Goal: Information Seeking & Learning: Check status

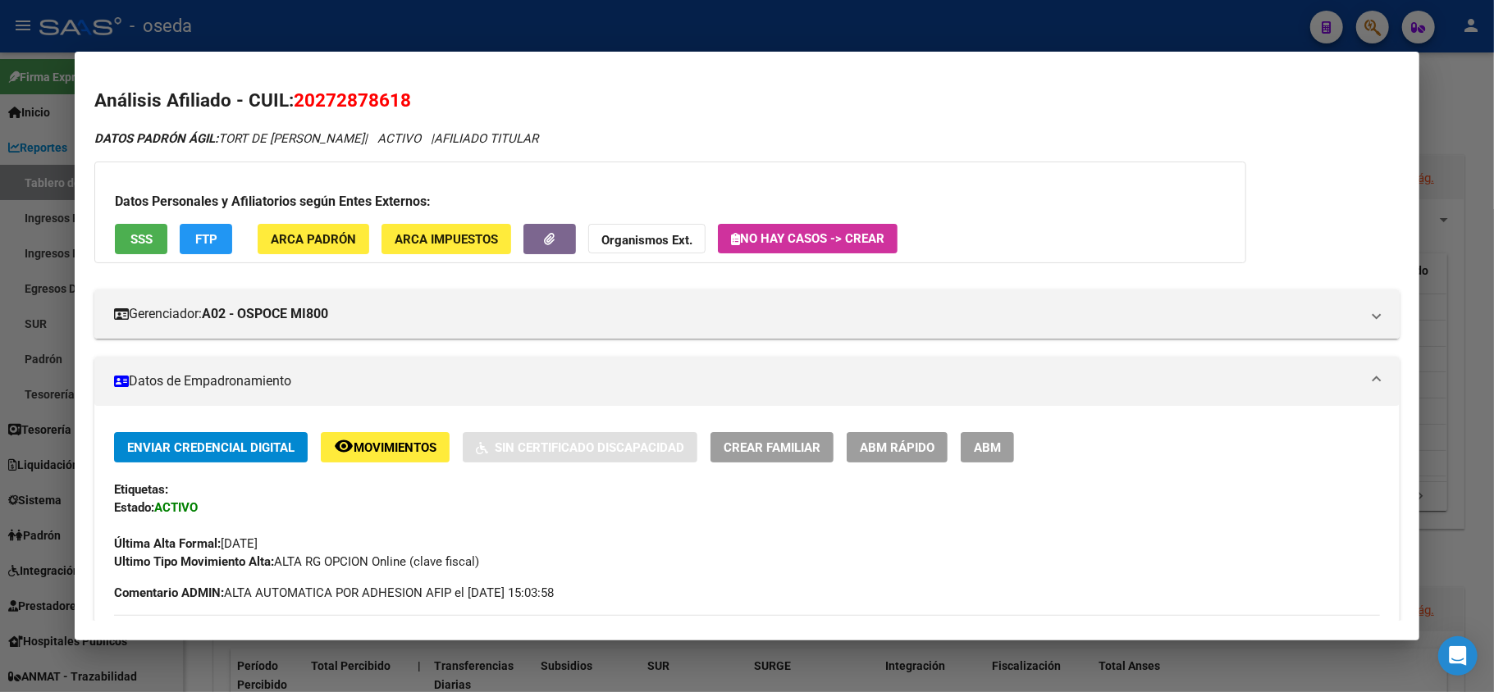
scroll to position [1591, 0]
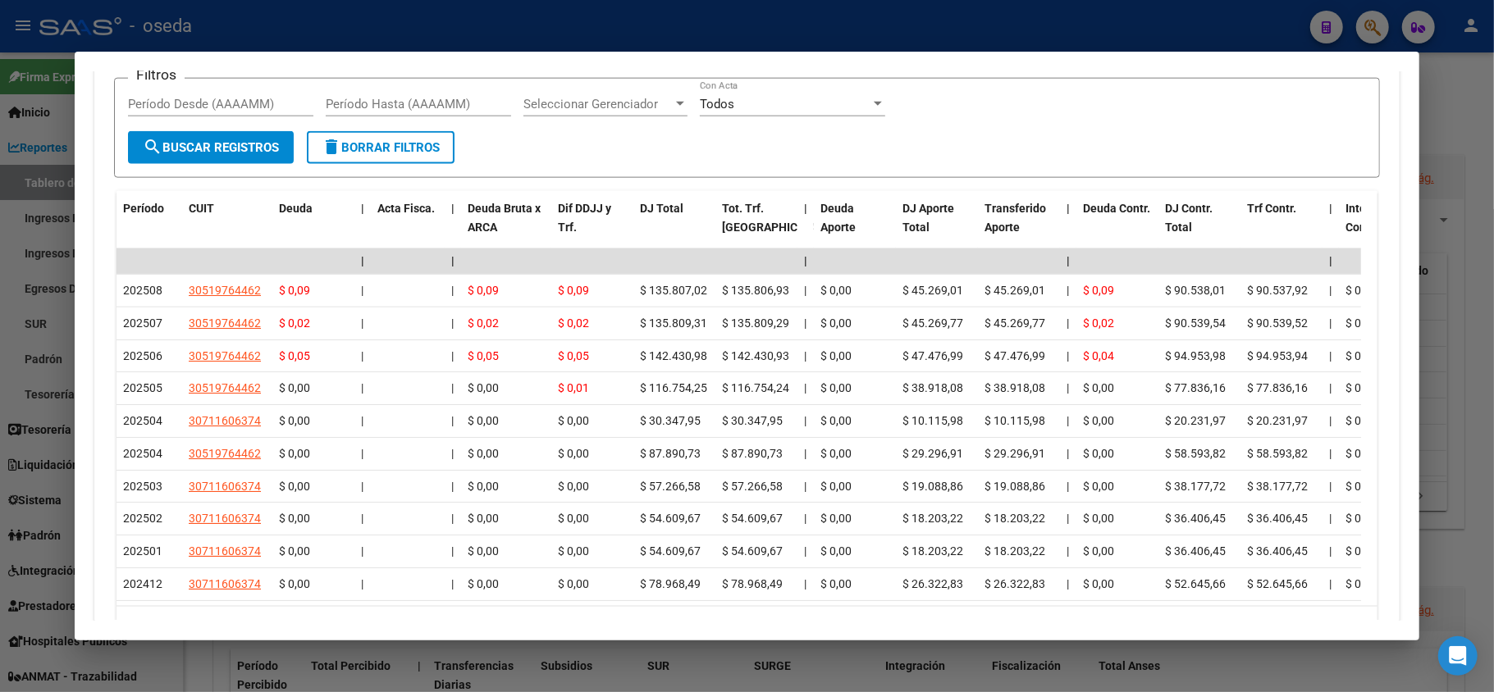
click at [47, 415] on div at bounding box center [747, 346] width 1494 height 692
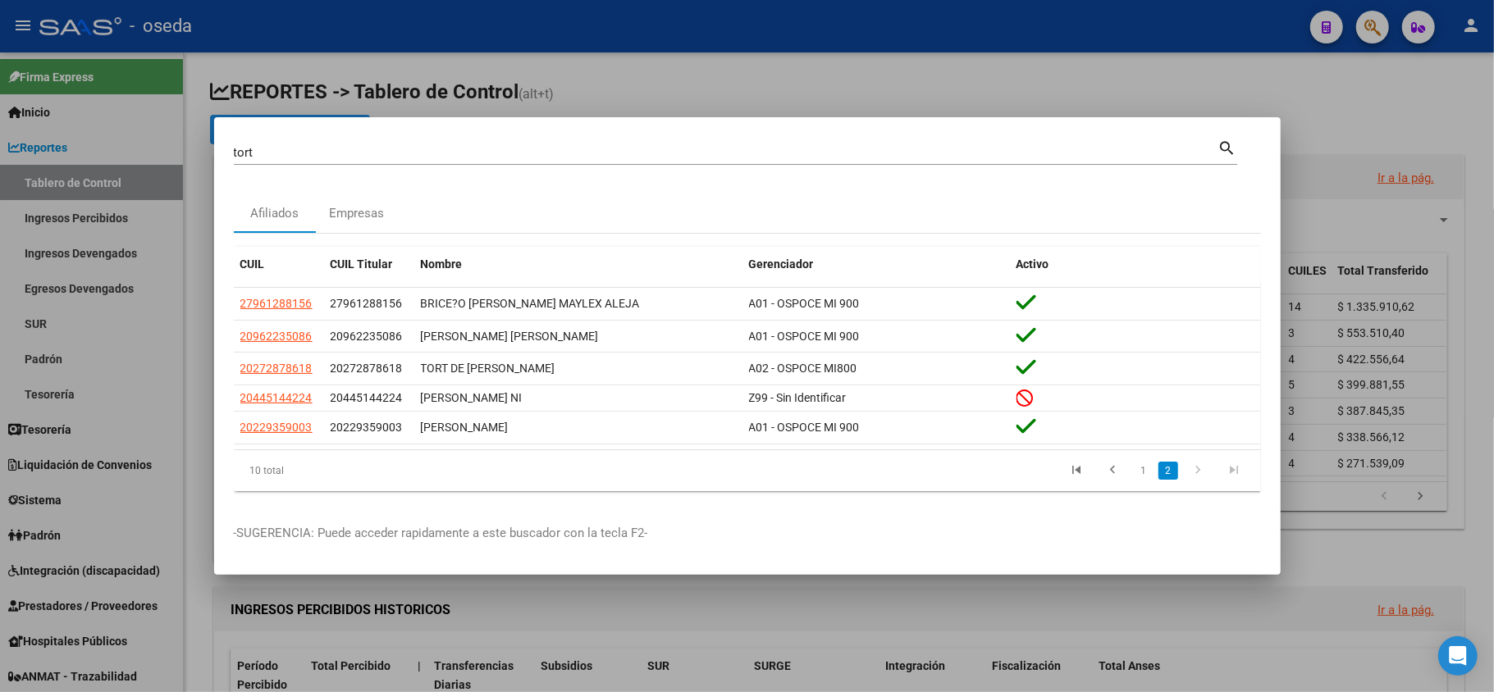
click at [271, 155] on input "tort" at bounding box center [726, 152] width 984 height 15
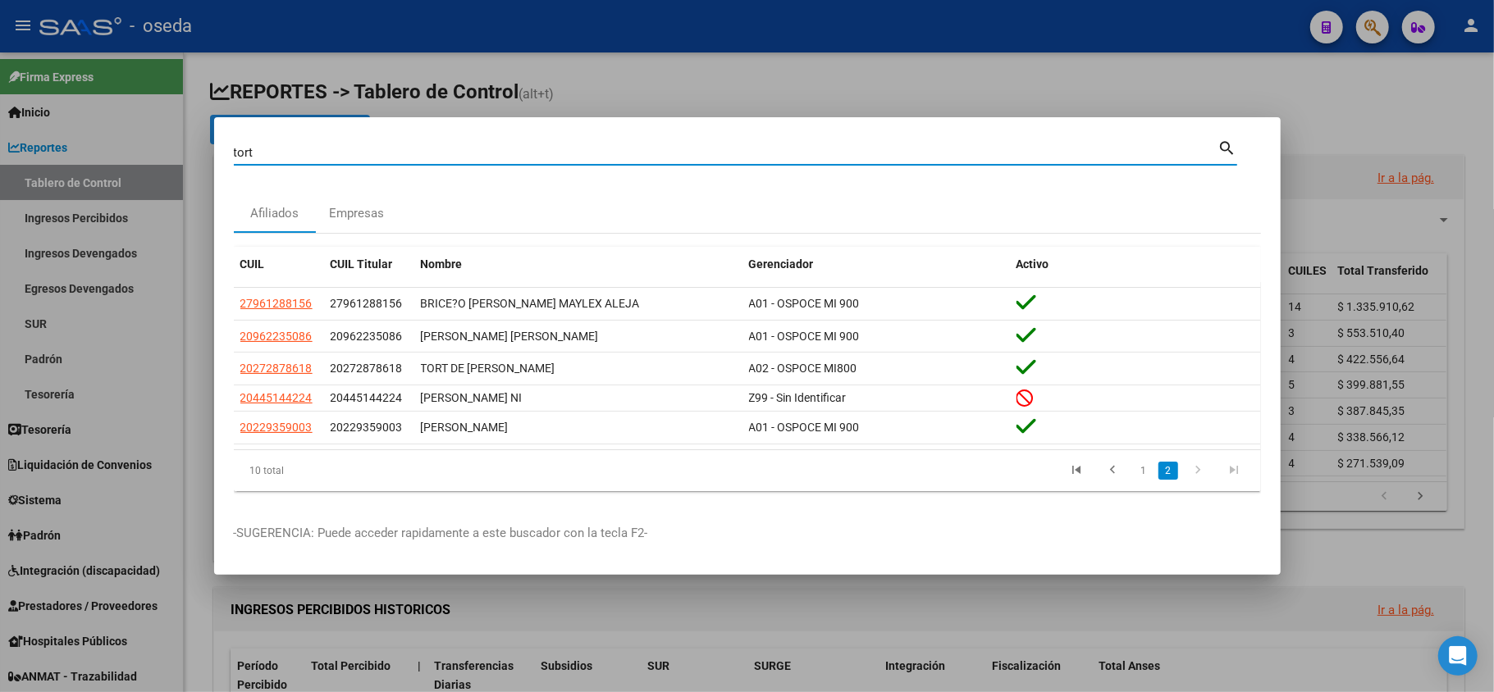
click at [271, 155] on input "tort" at bounding box center [726, 152] width 984 height 15
type input "39757697"
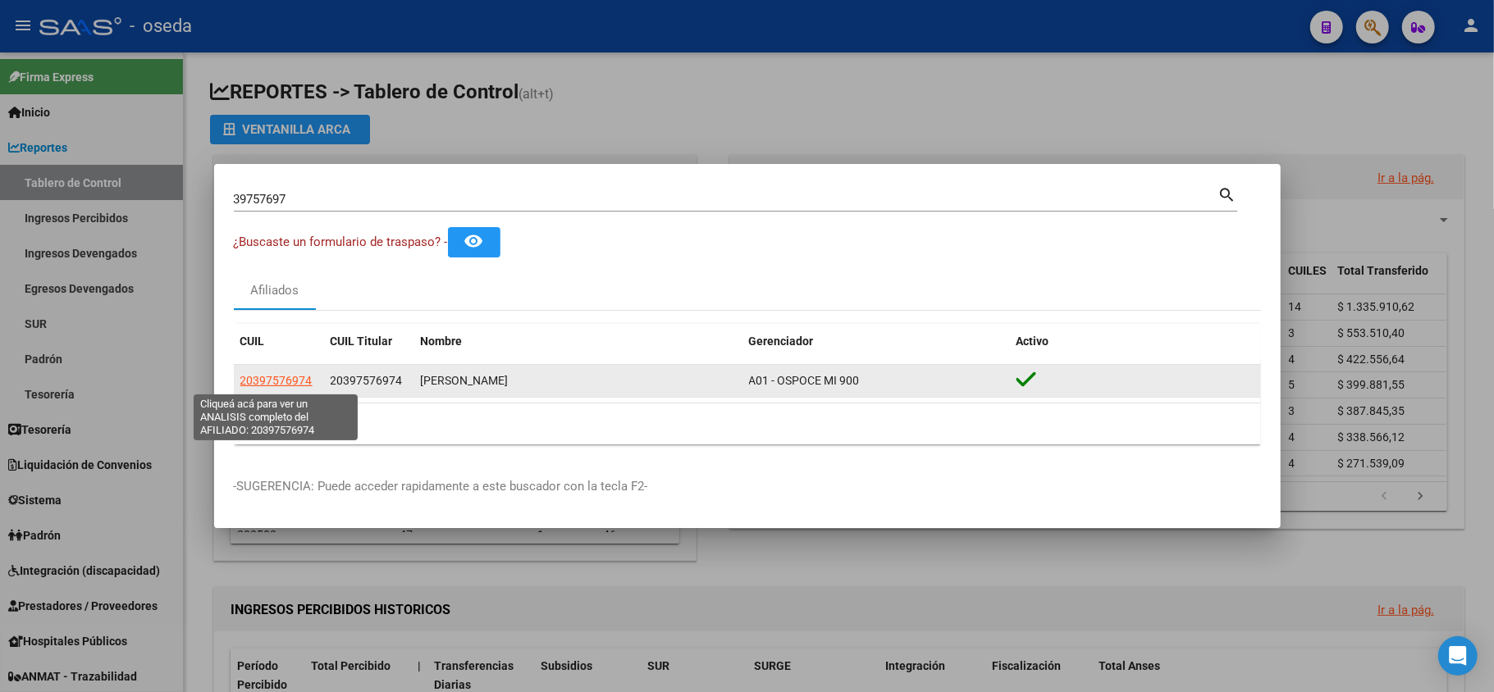
click at [262, 381] on span "20397576974" at bounding box center [276, 380] width 72 height 13
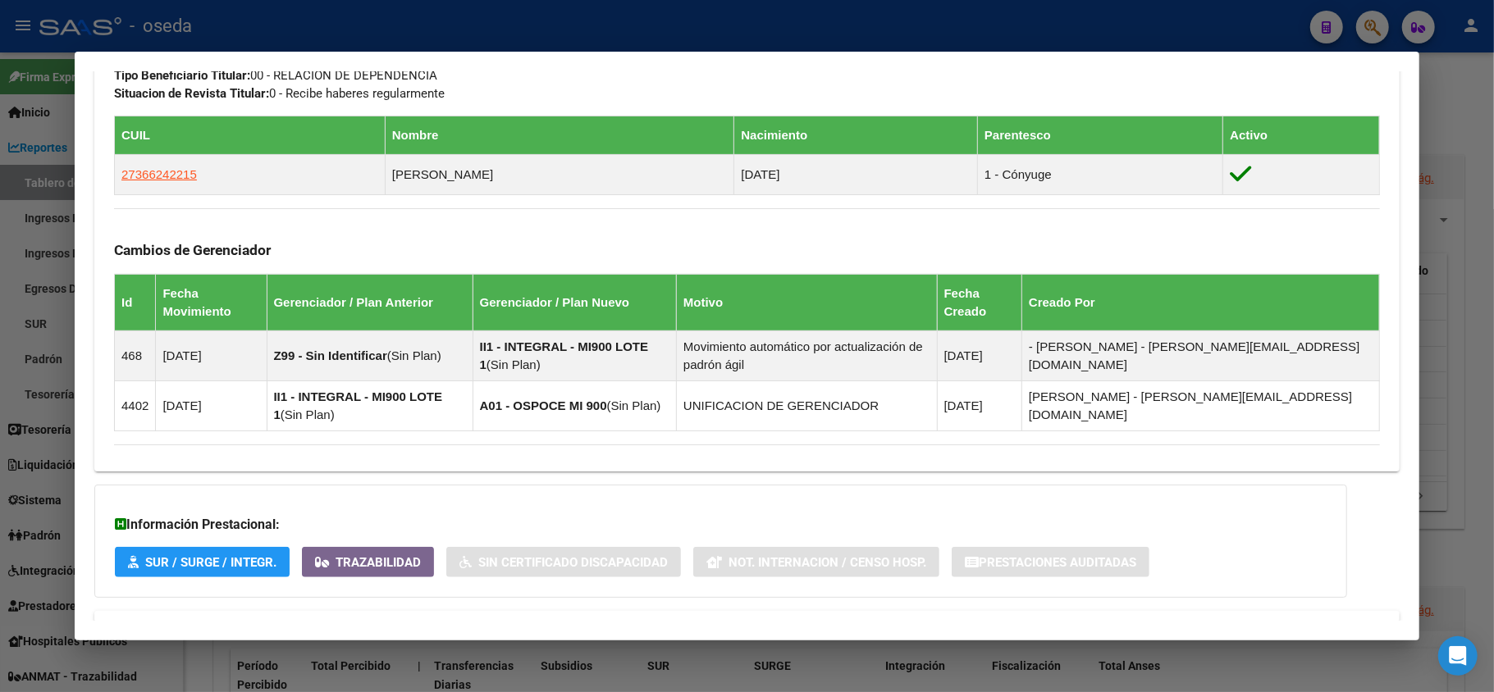
scroll to position [942, 0]
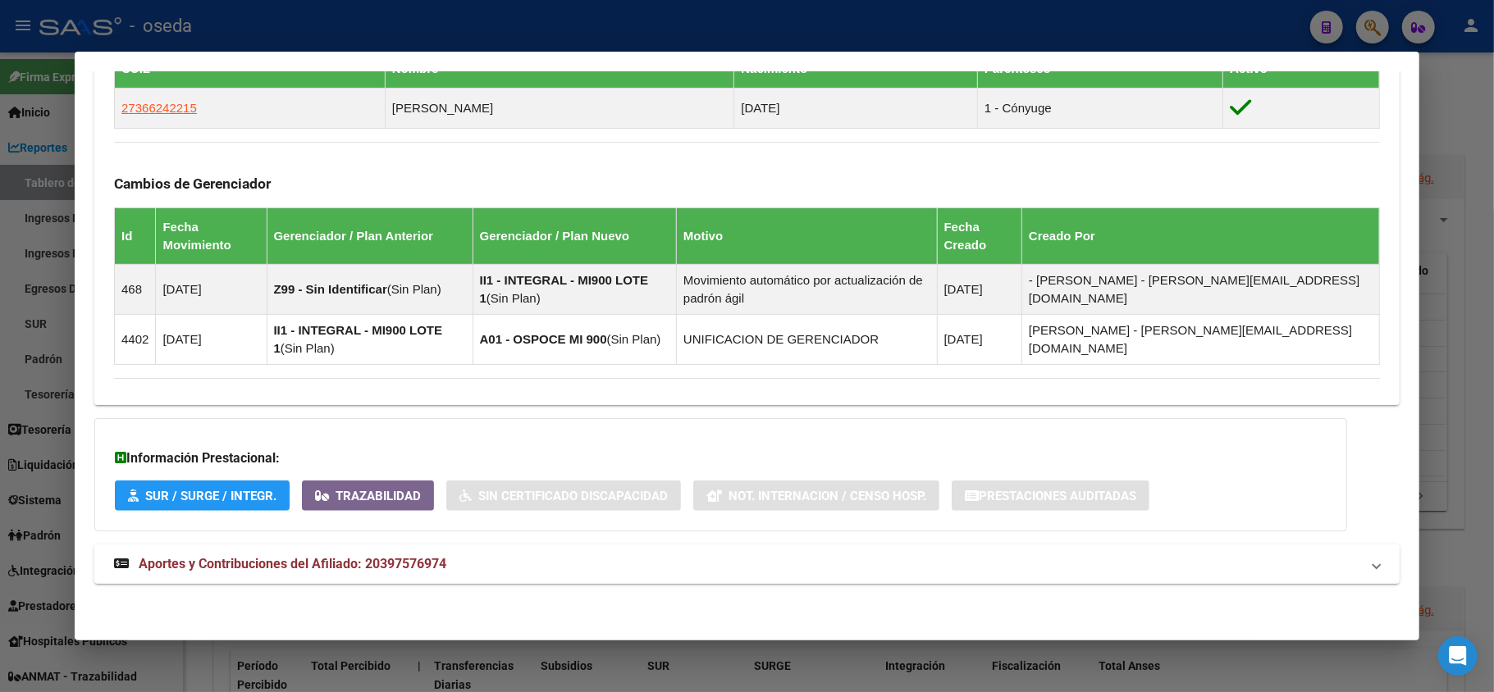
click at [387, 552] on mat-expansion-panel-header "Aportes y Contribuciones del Afiliado: 20397576974" at bounding box center [746, 564] width 1305 height 39
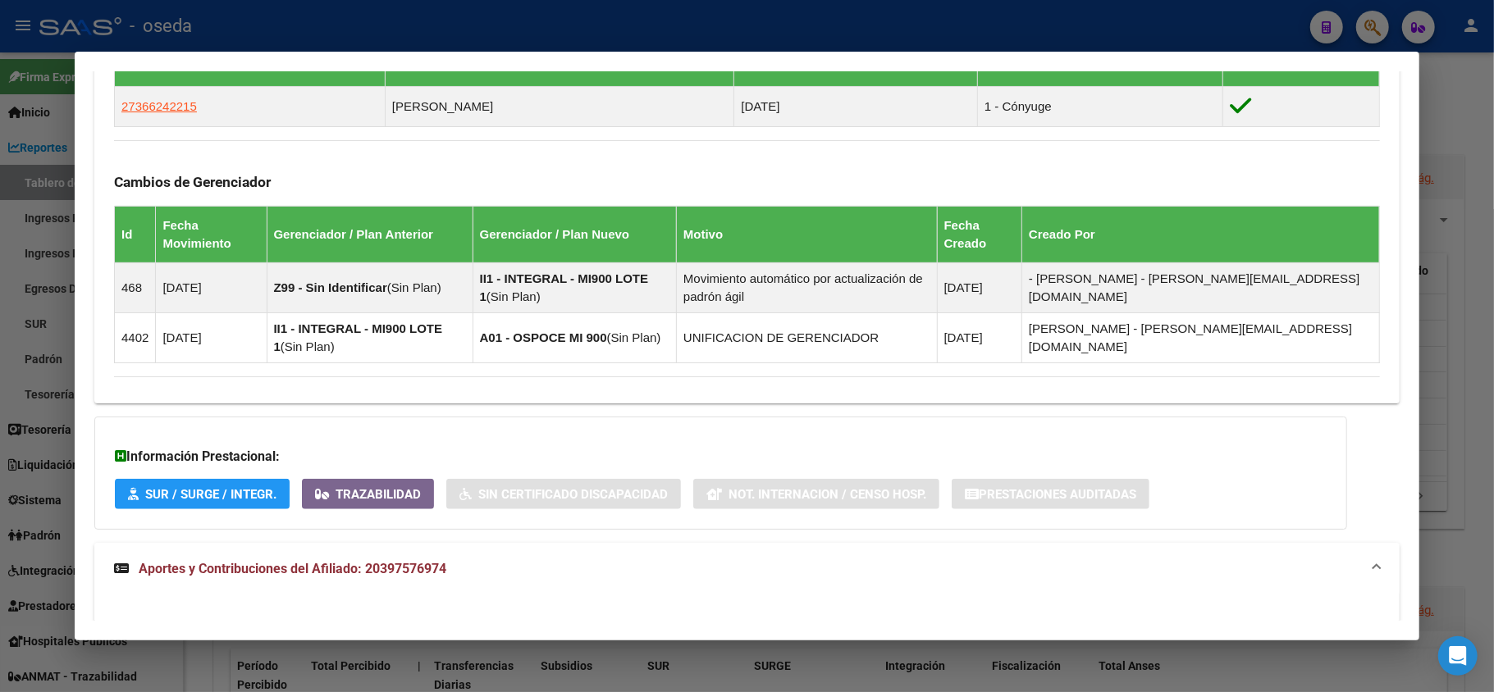
scroll to position [723, 0]
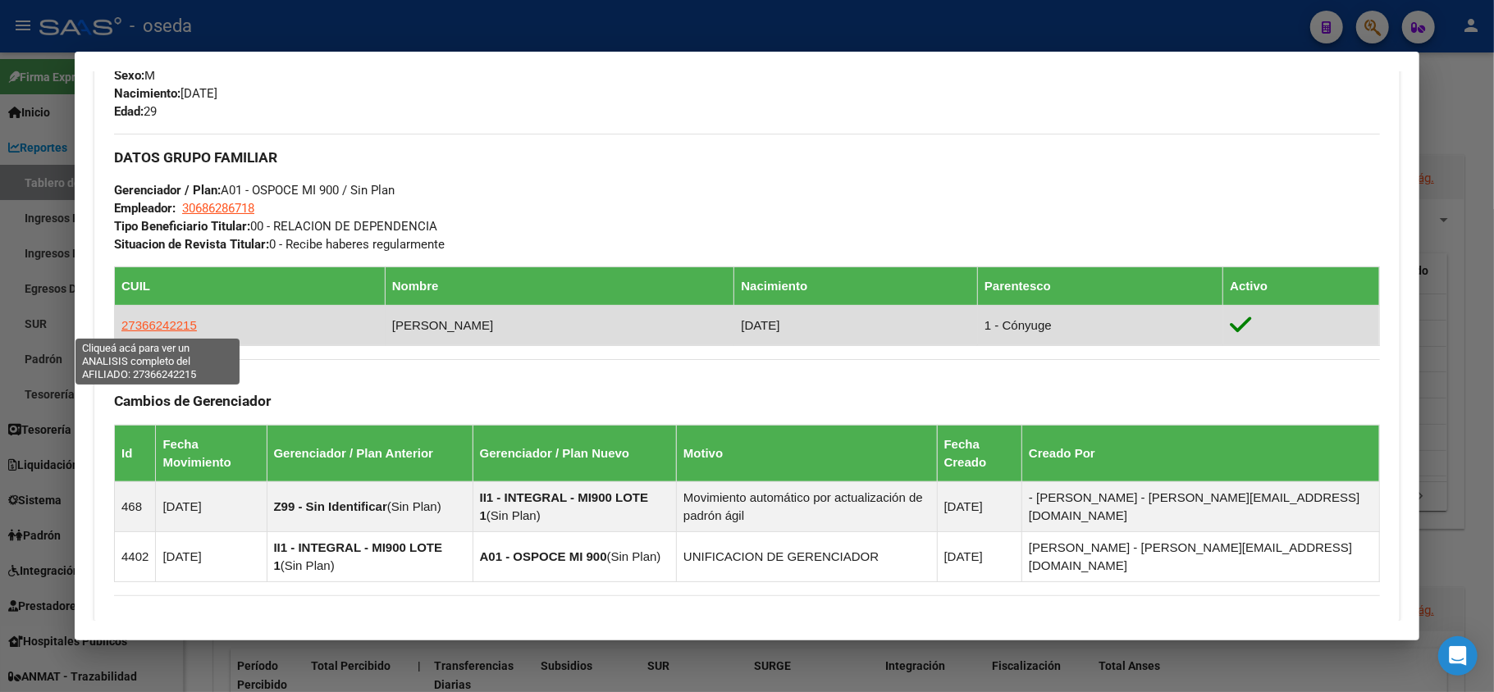
click at [165, 322] on span "27366242215" at bounding box center [158, 325] width 75 height 14
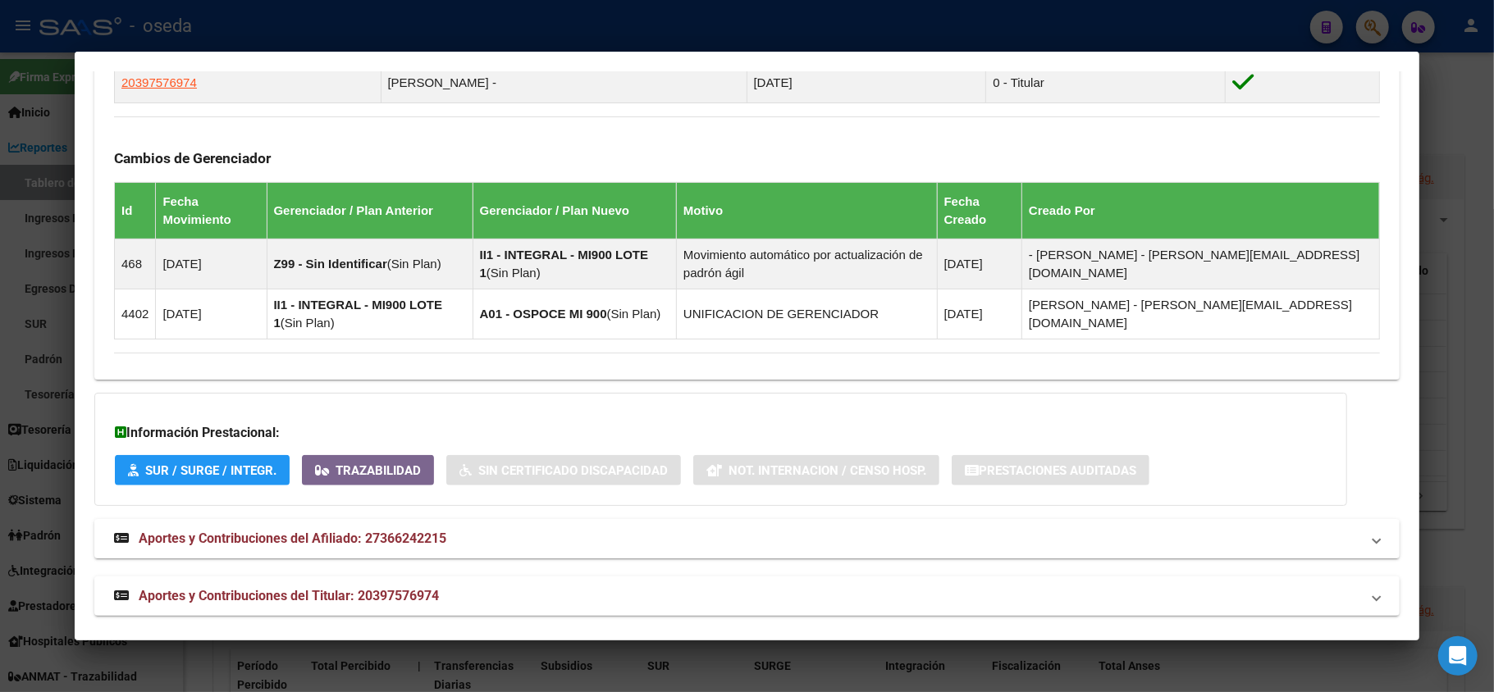
scroll to position [1001, 0]
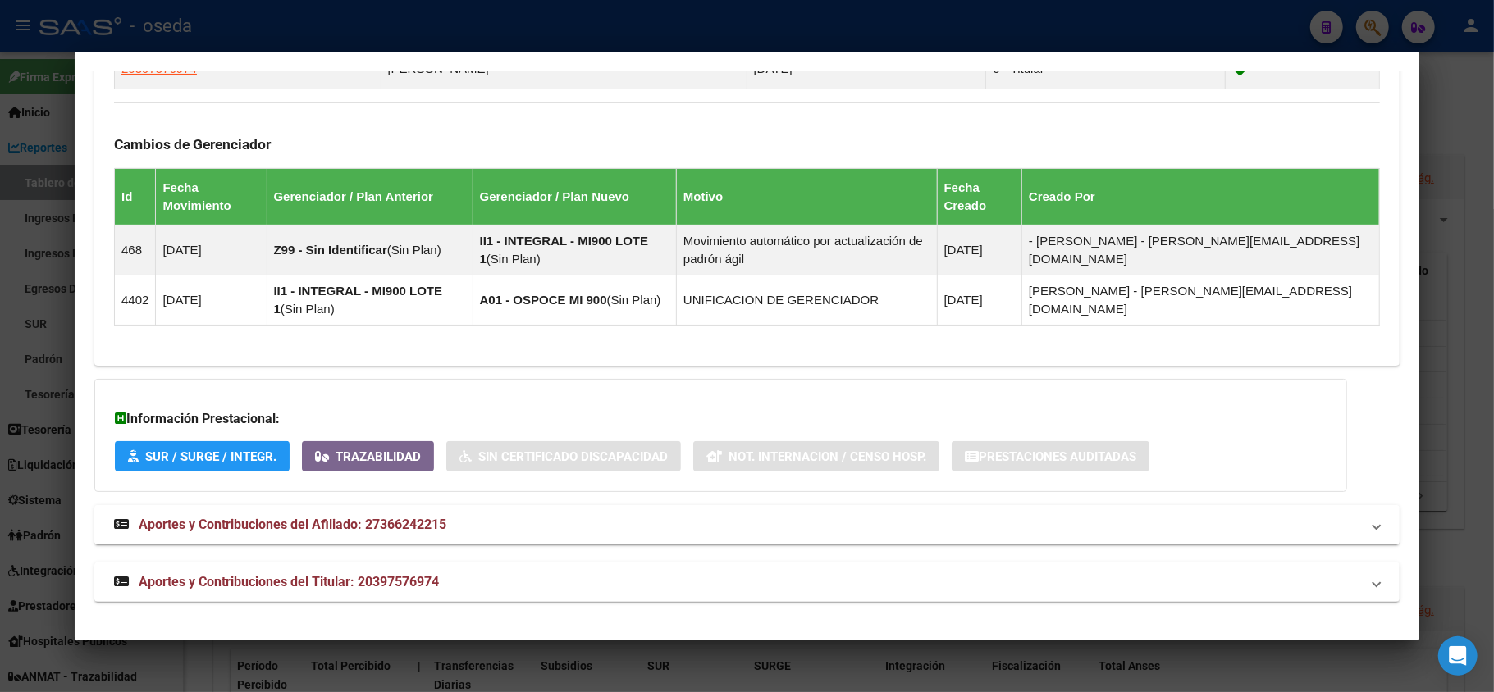
click at [341, 525] on span "Aportes y Contribuciones del Afiliado: 27366242215" at bounding box center [293, 525] width 308 height 16
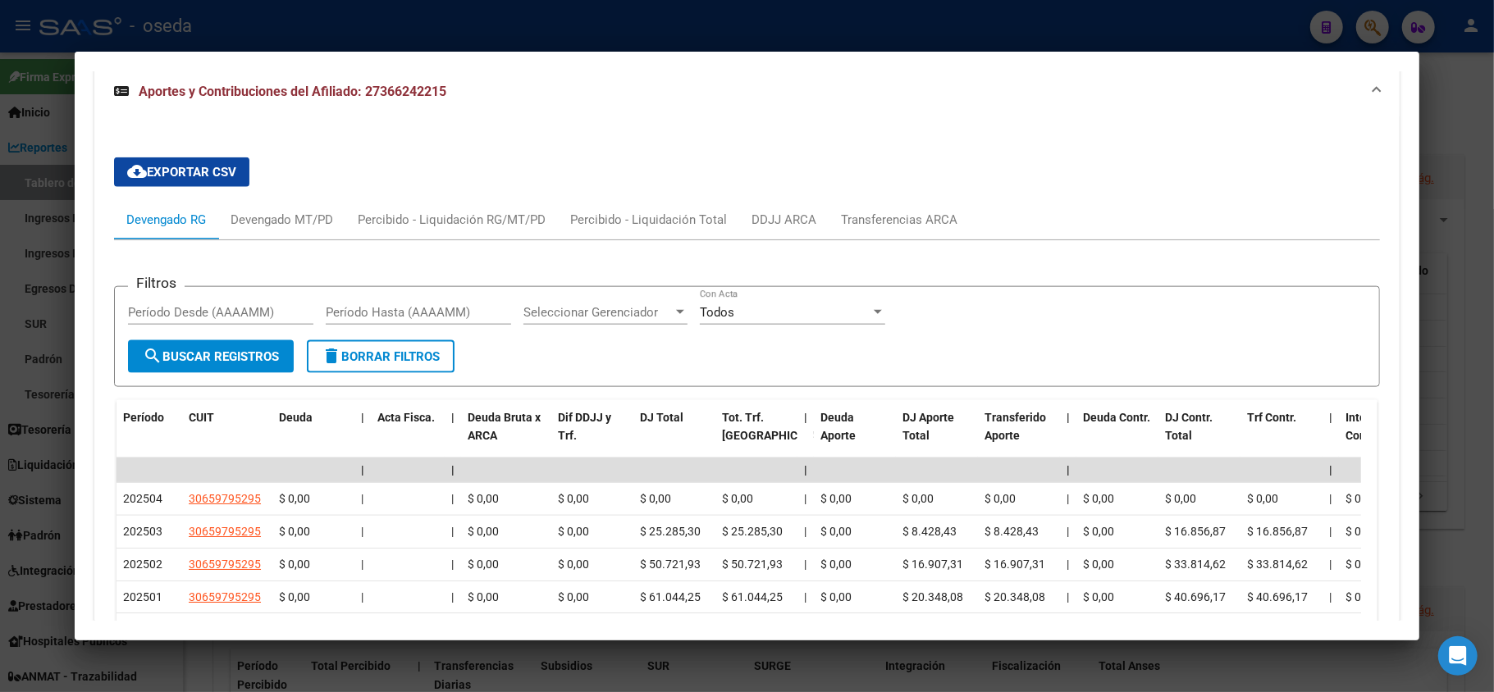
scroll to position [1547, 0]
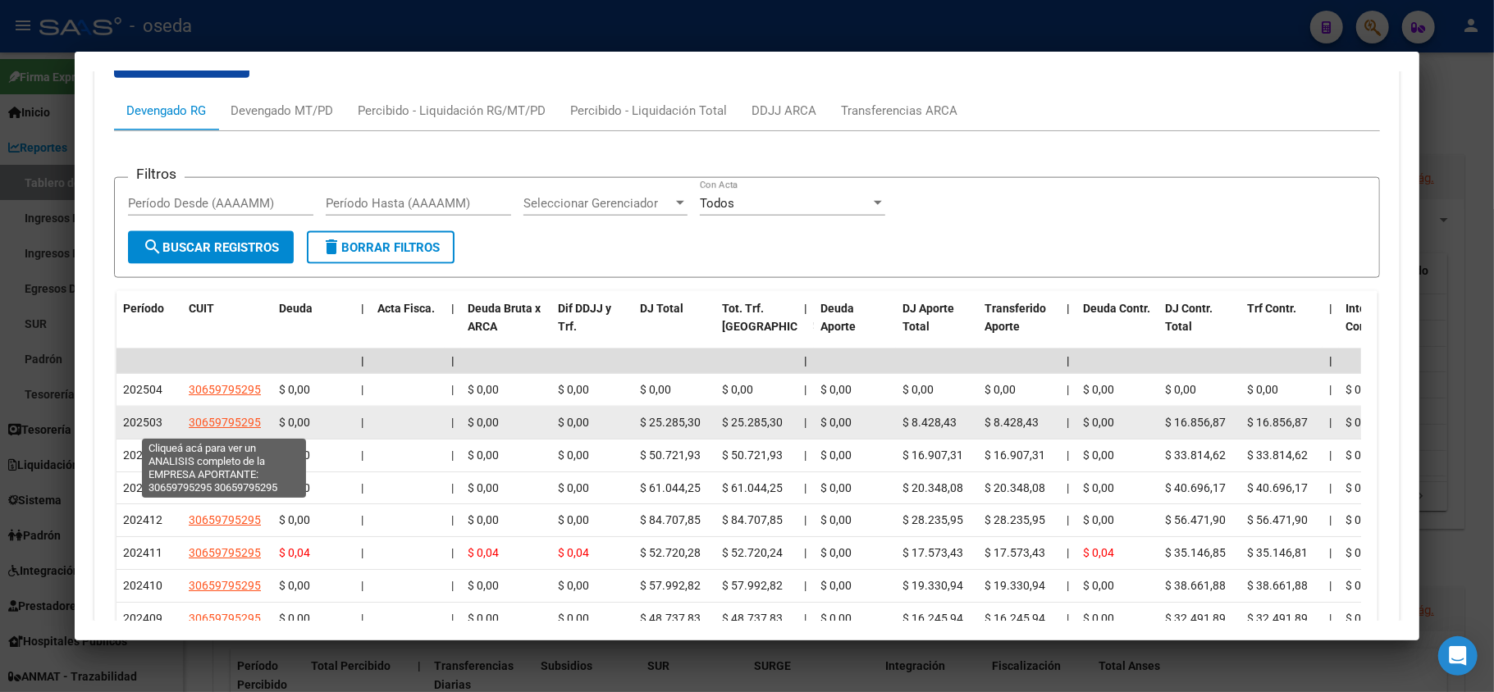
click at [240, 418] on span "30659795295" at bounding box center [225, 422] width 72 height 13
type textarea "30659795295"
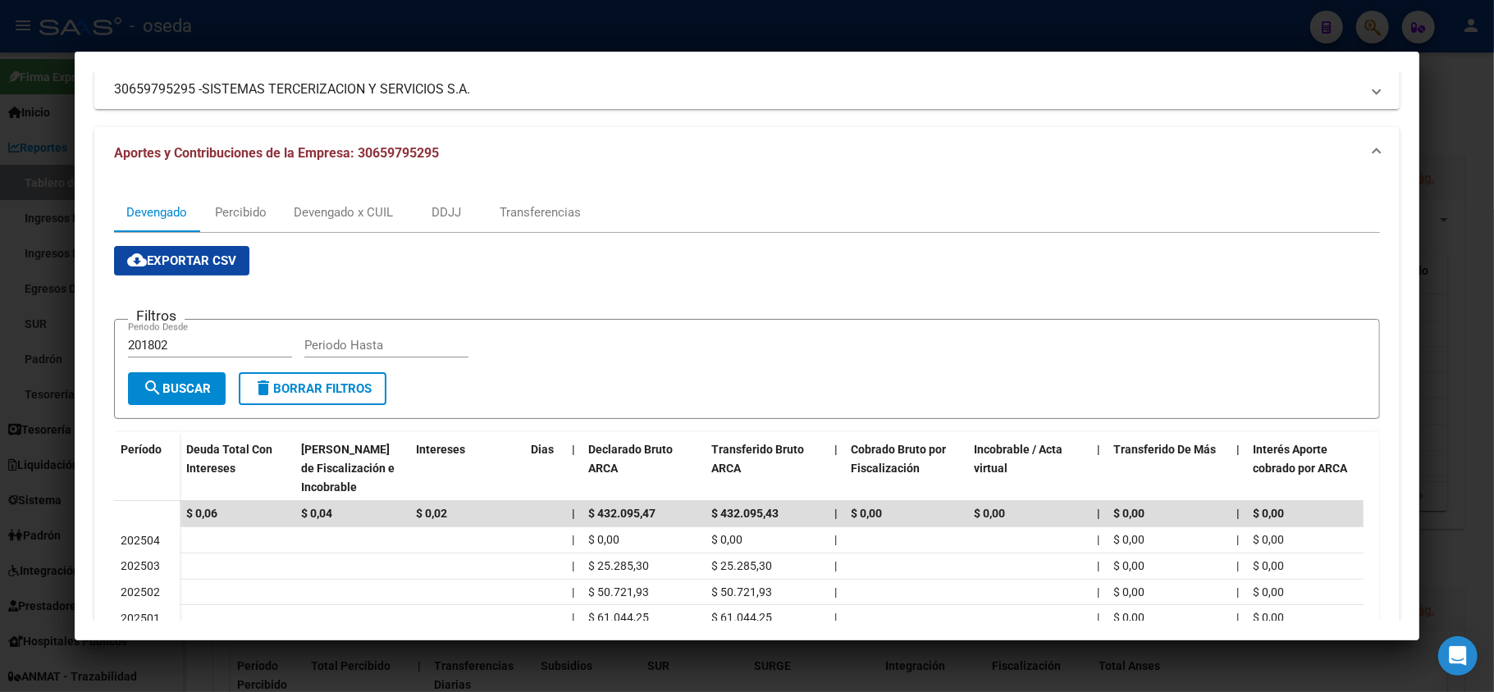
scroll to position [218, 0]
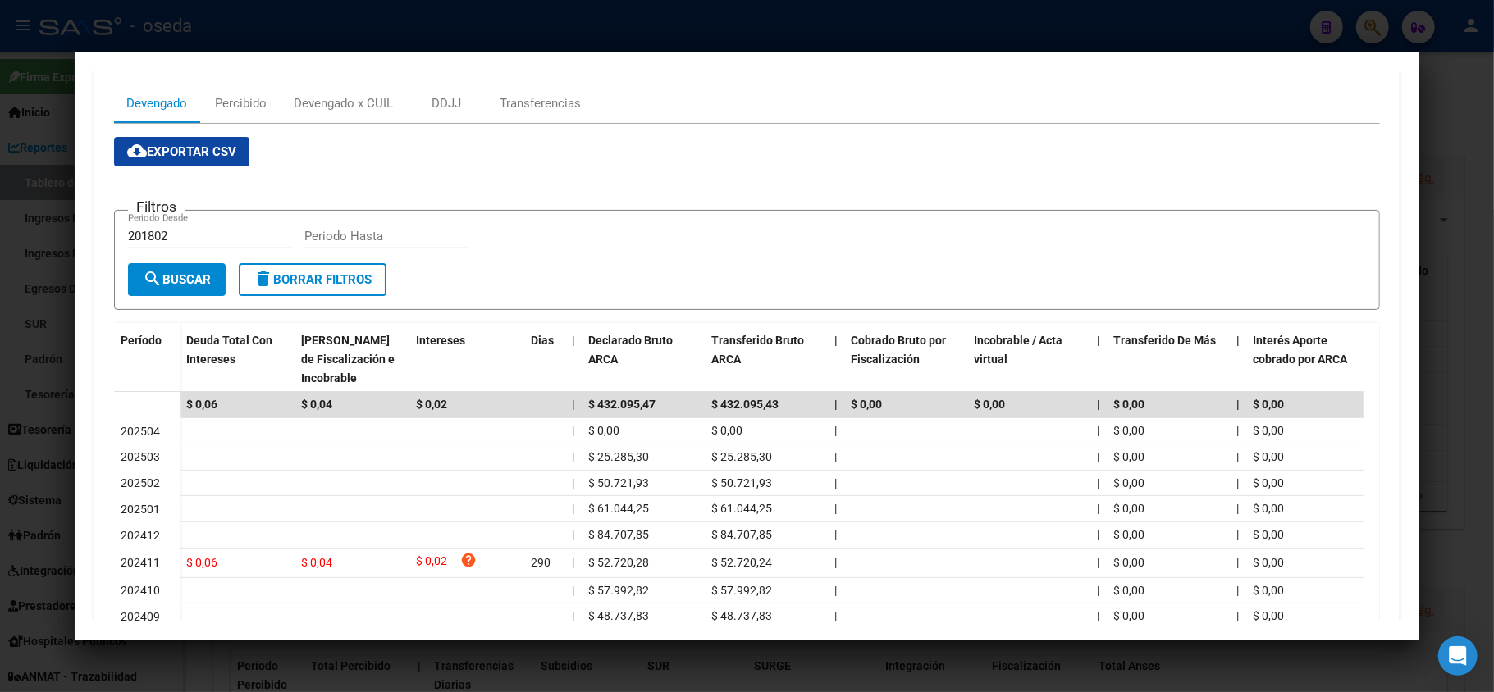
click at [0, 421] on div at bounding box center [747, 346] width 1494 height 692
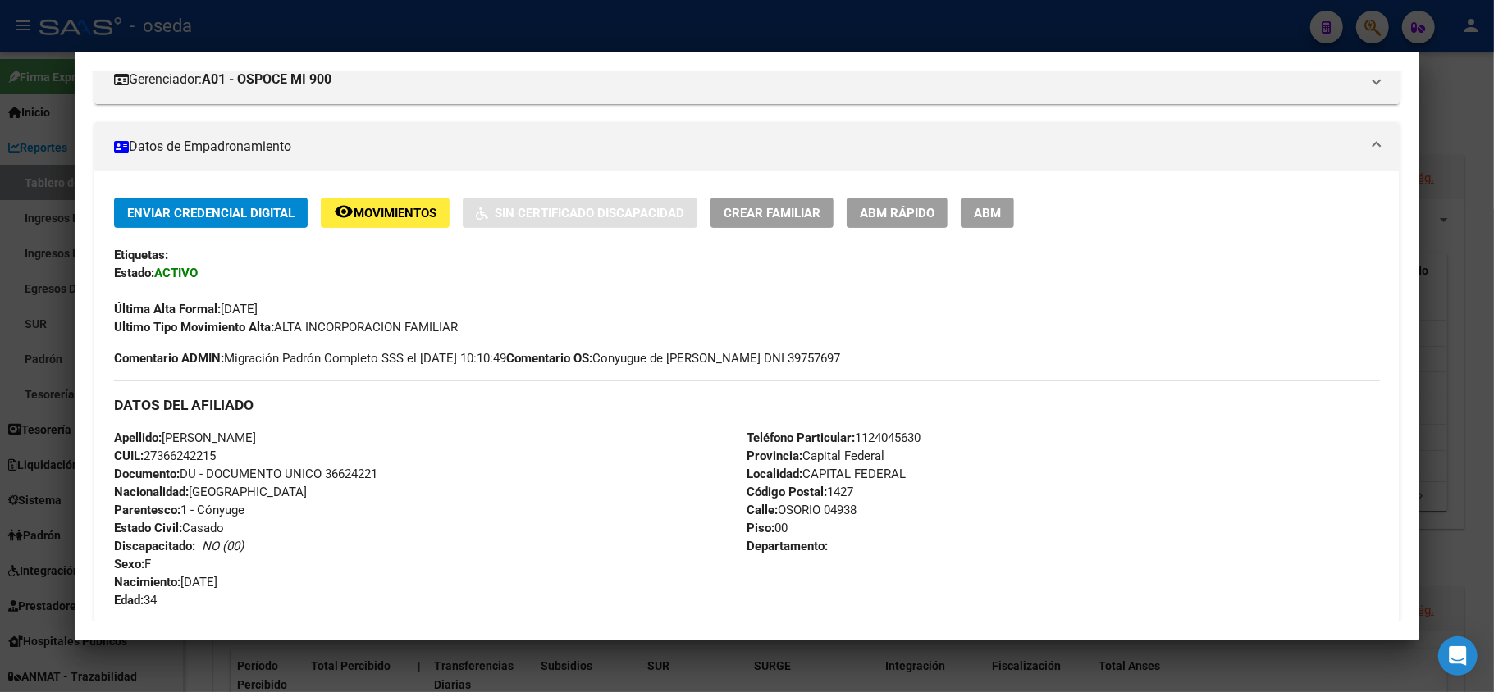
scroll to position [16, 0]
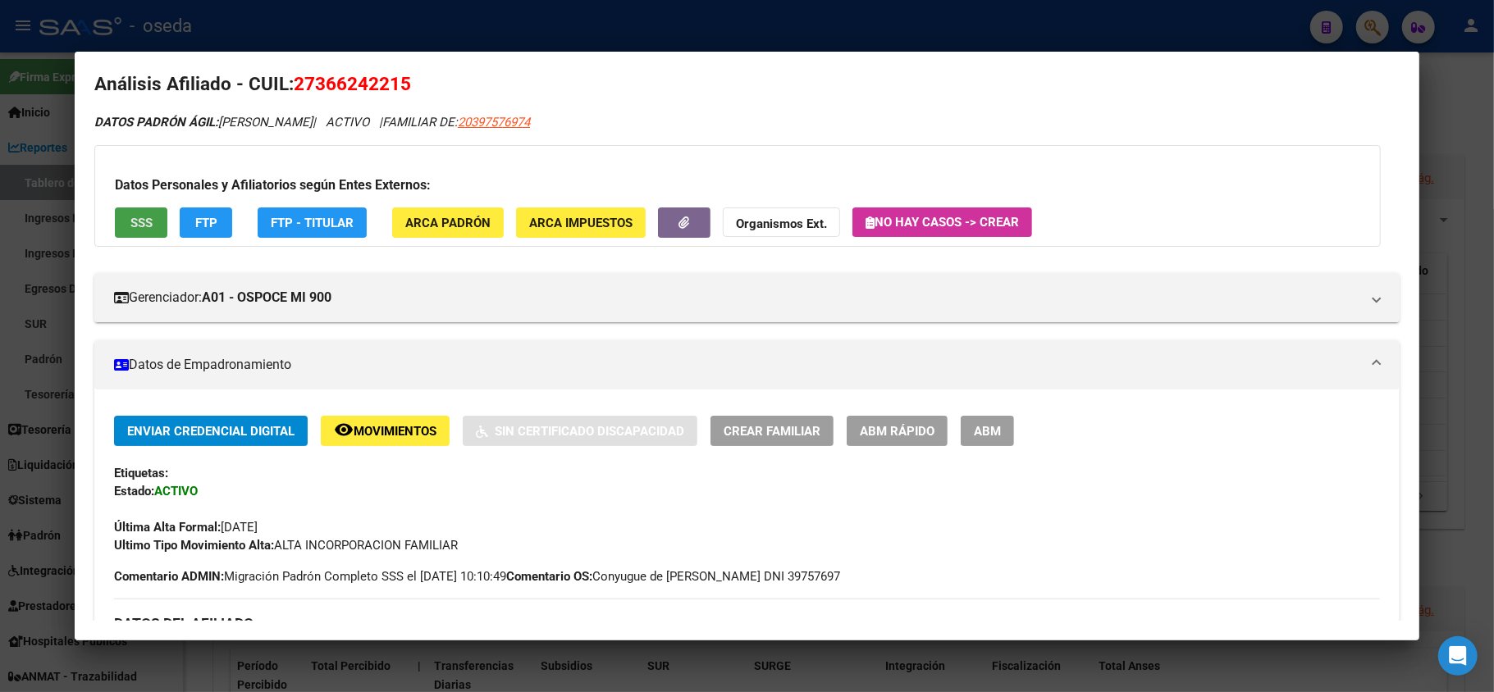
click at [130, 216] on span "SSS" at bounding box center [141, 223] width 22 height 15
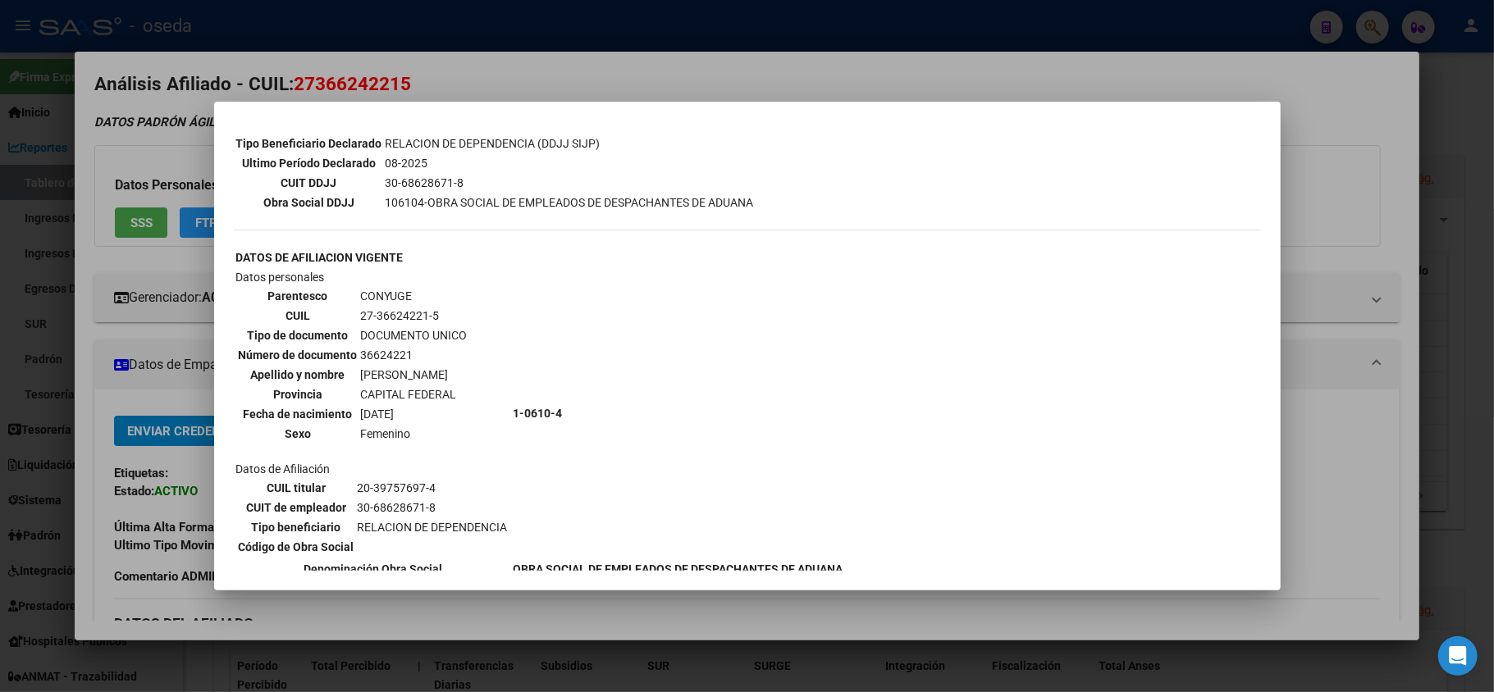
scroll to position [607, 0]
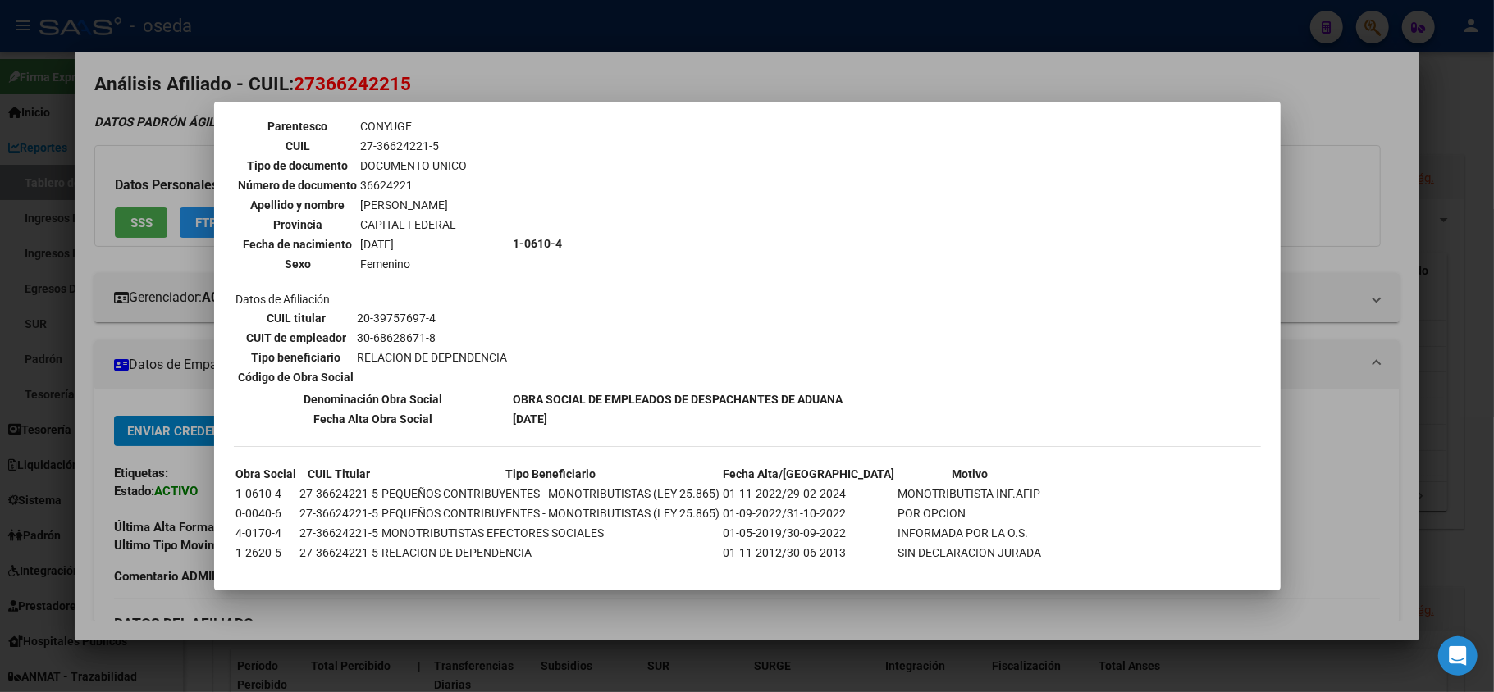
click at [154, 520] on div at bounding box center [747, 346] width 1494 height 692
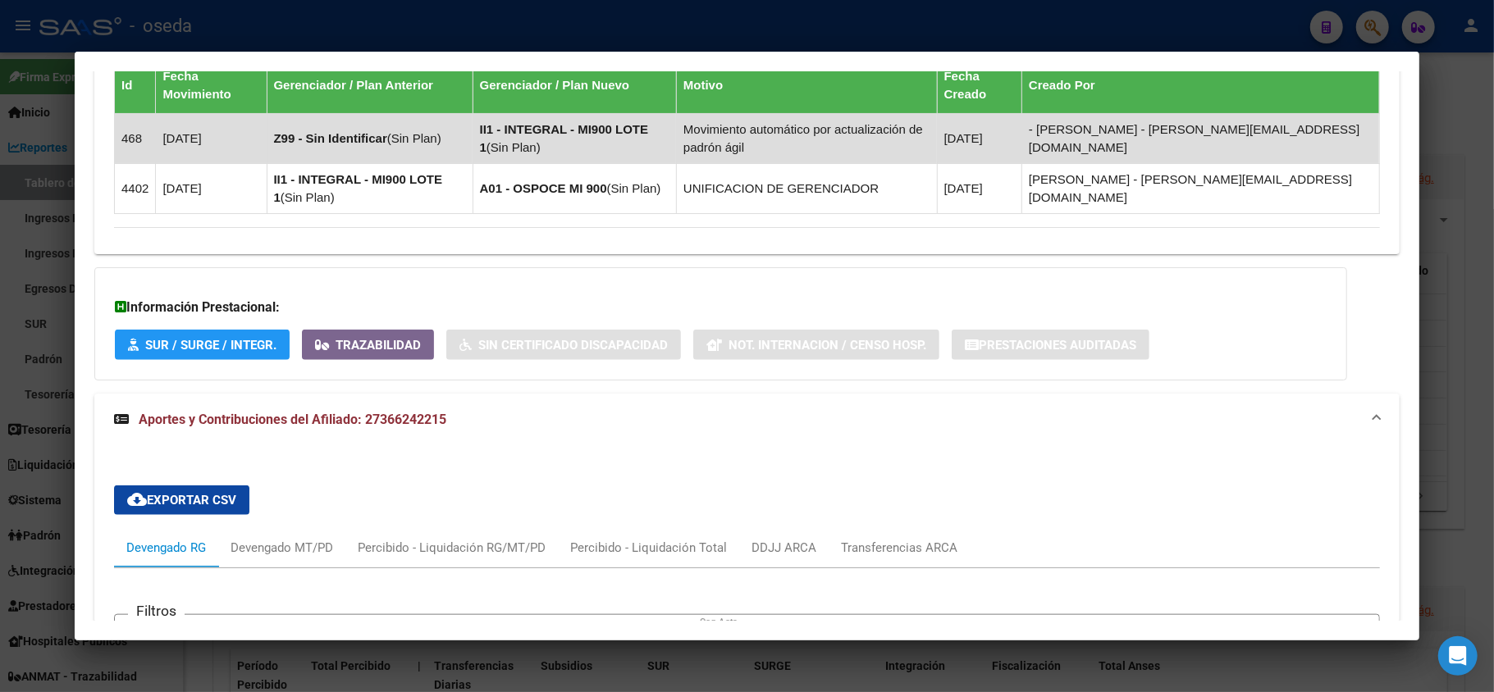
scroll to position [1438, 0]
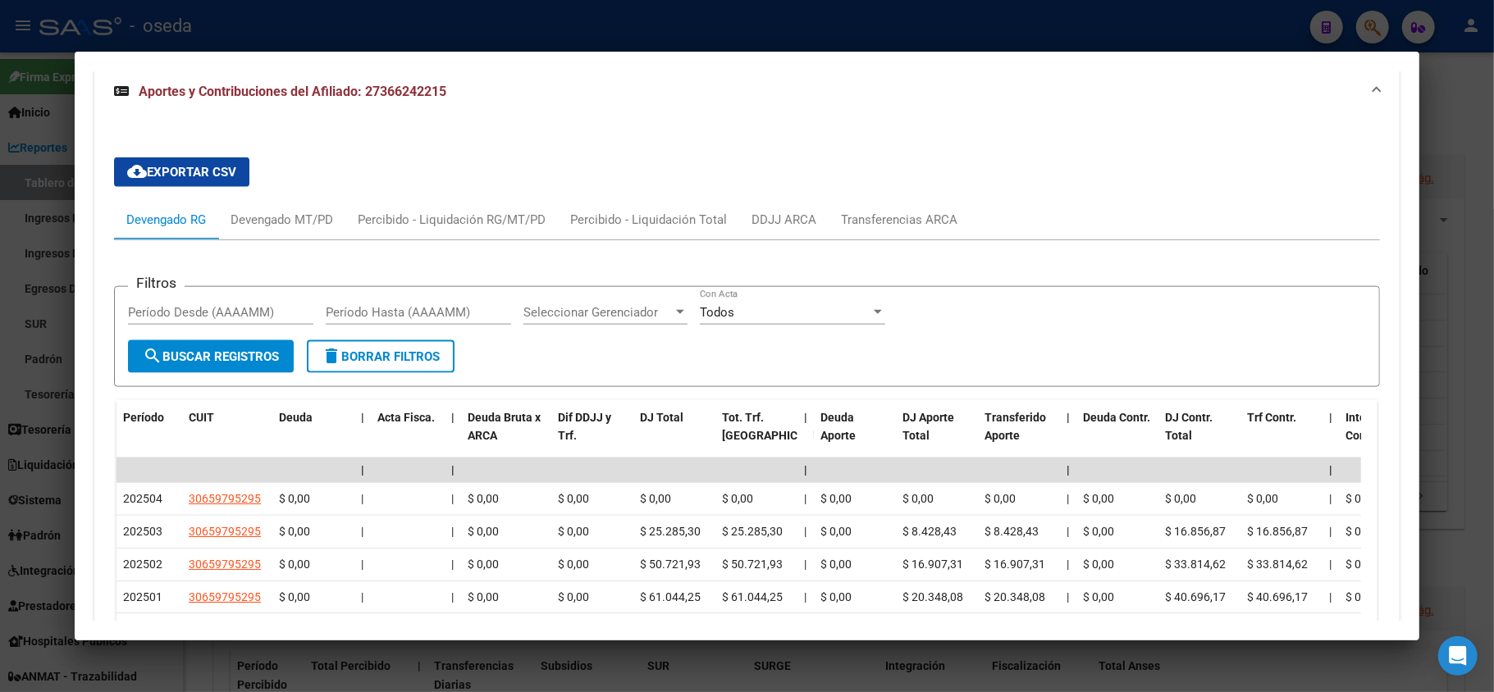
click at [0, 412] on div at bounding box center [747, 346] width 1494 height 692
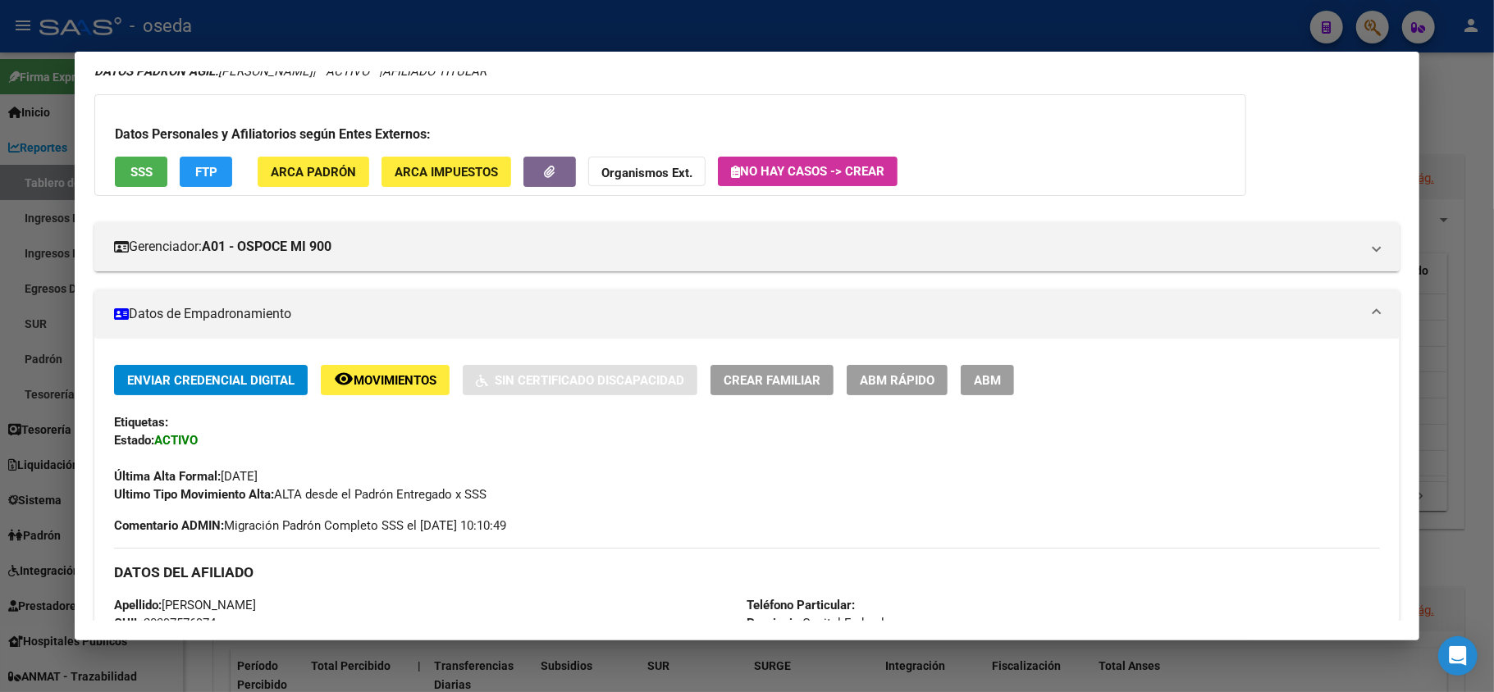
scroll to position [0, 0]
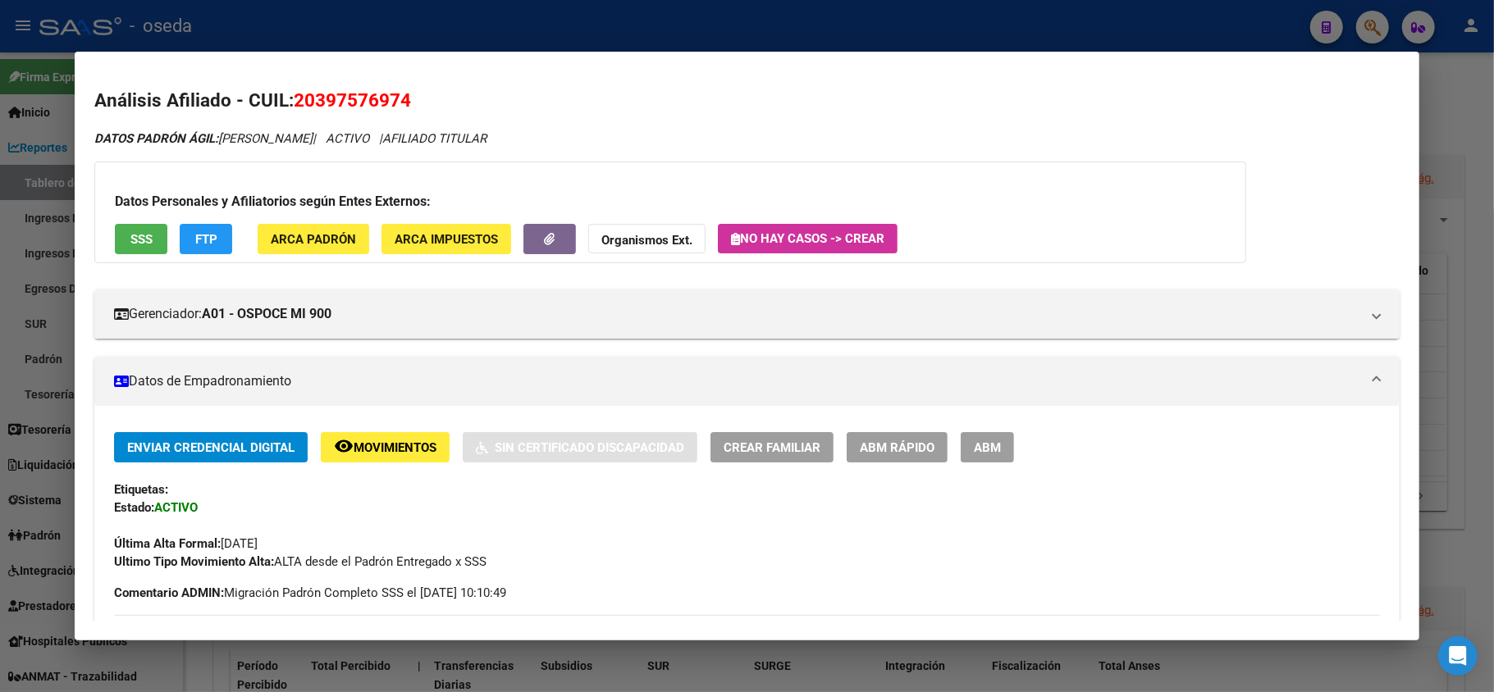
click at [477, 17] on div at bounding box center [747, 346] width 1494 height 692
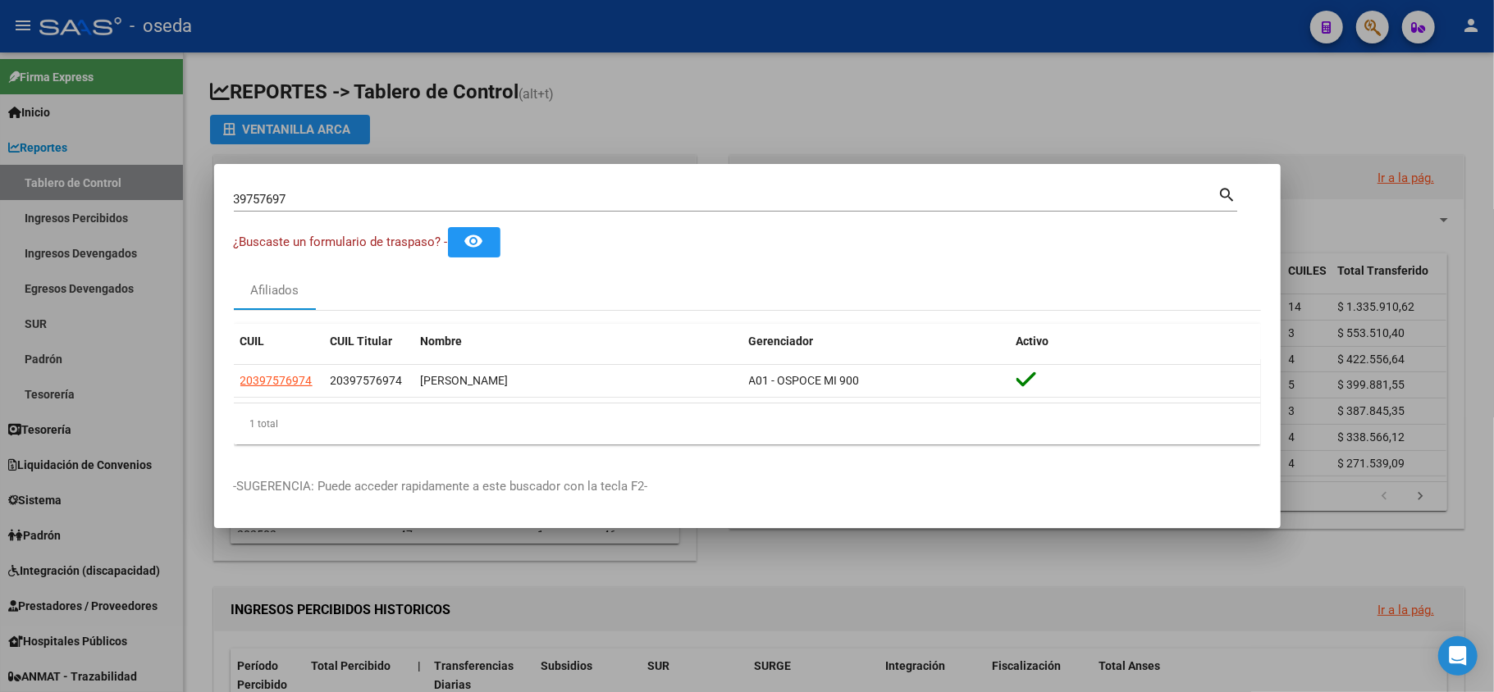
click at [404, 195] on input "39757697" at bounding box center [726, 199] width 984 height 15
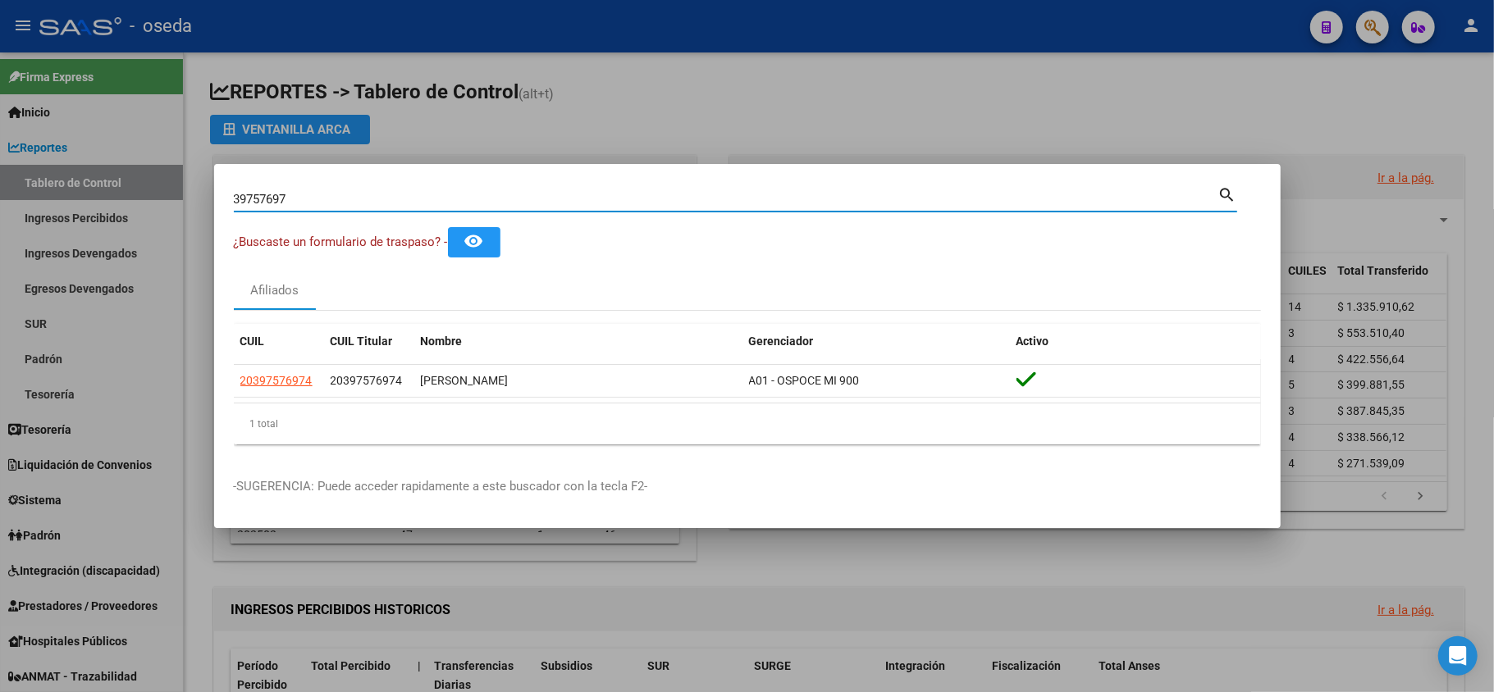
click at [404, 195] on input "39757697" at bounding box center [726, 199] width 984 height 15
type input "campodo"
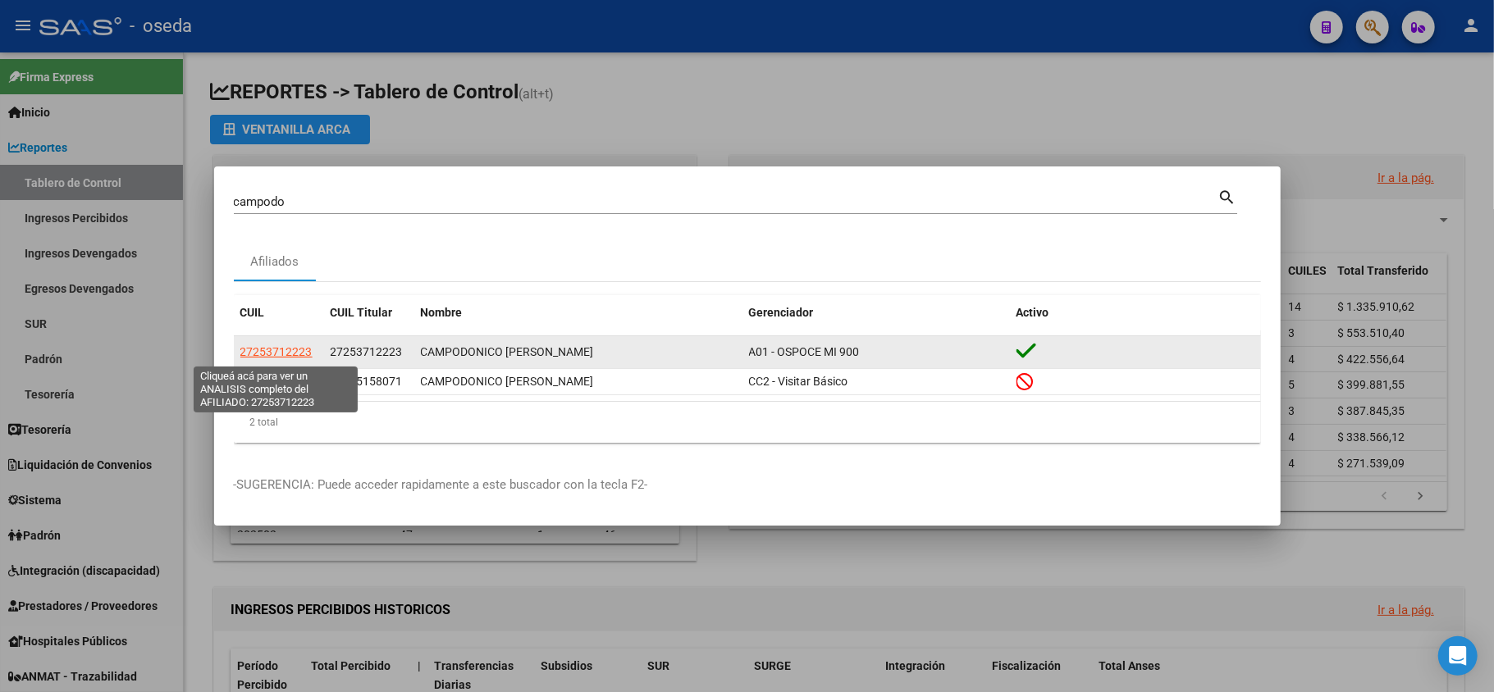
click at [295, 358] on span "27253712223" at bounding box center [276, 351] width 72 height 13
type textarea "27253712223"
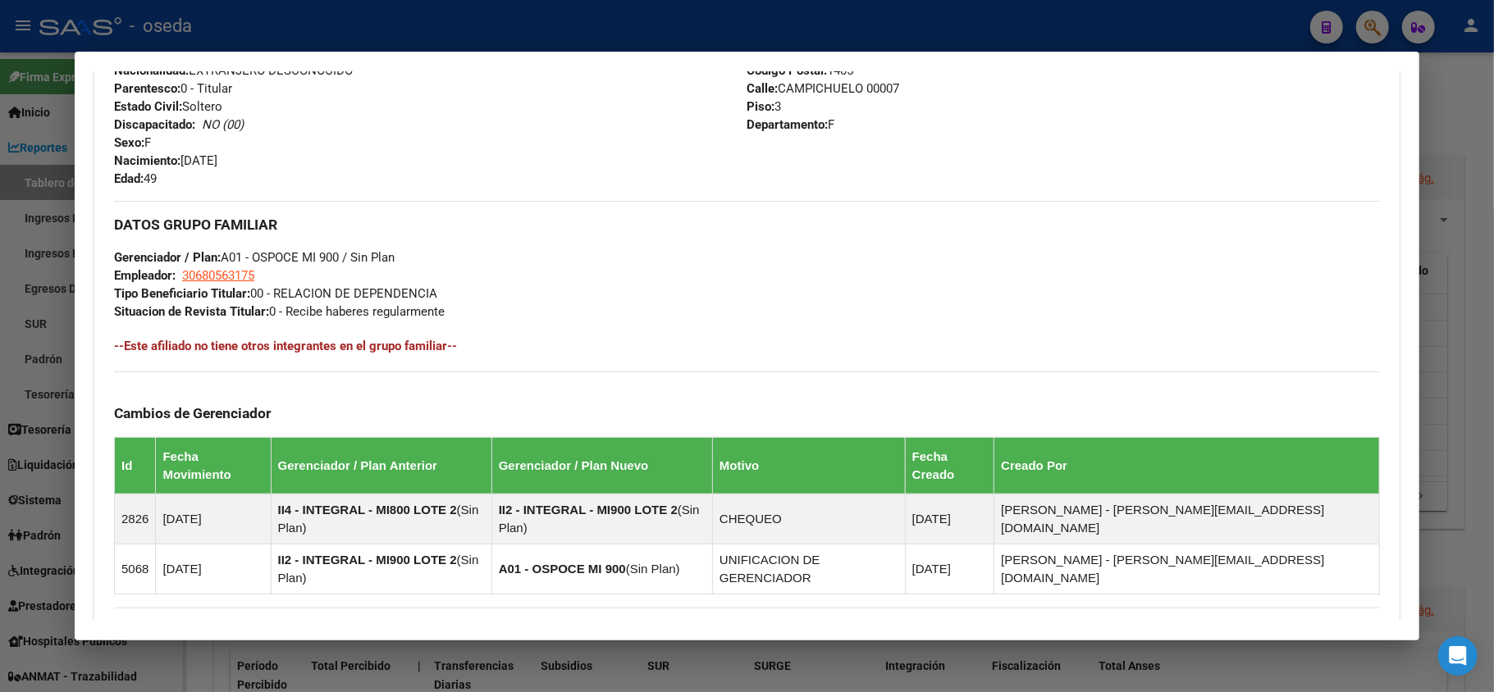
scroll to position [833, 0]
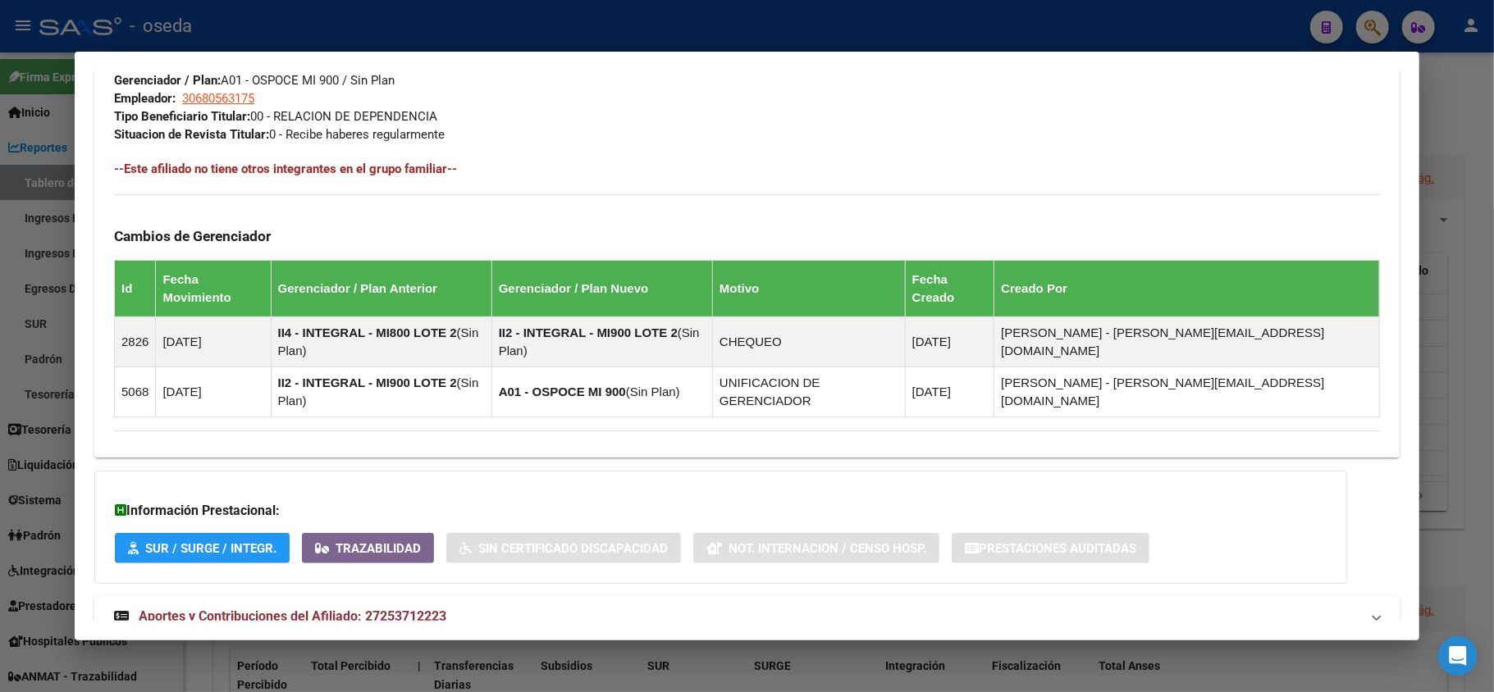
drag, startPoint x: 316, startPoint y: 568, endPoint x: 331, endPoint y: 555, distance: 20.9
click at [317, 609] on span "Aportes y Contribuciones del Afiliado: 27253712223" at bounding box center [293, 617] width 308 height 16
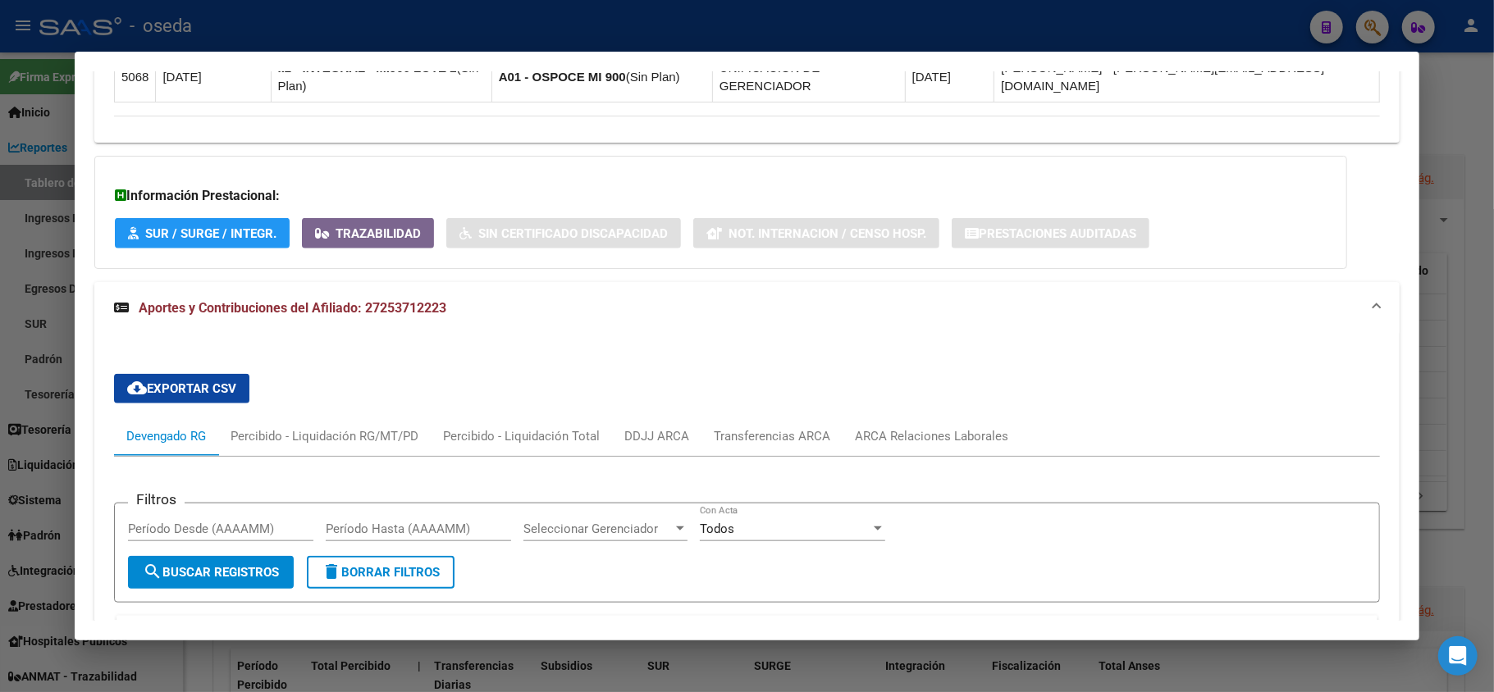
scroll to position [1257, 0]
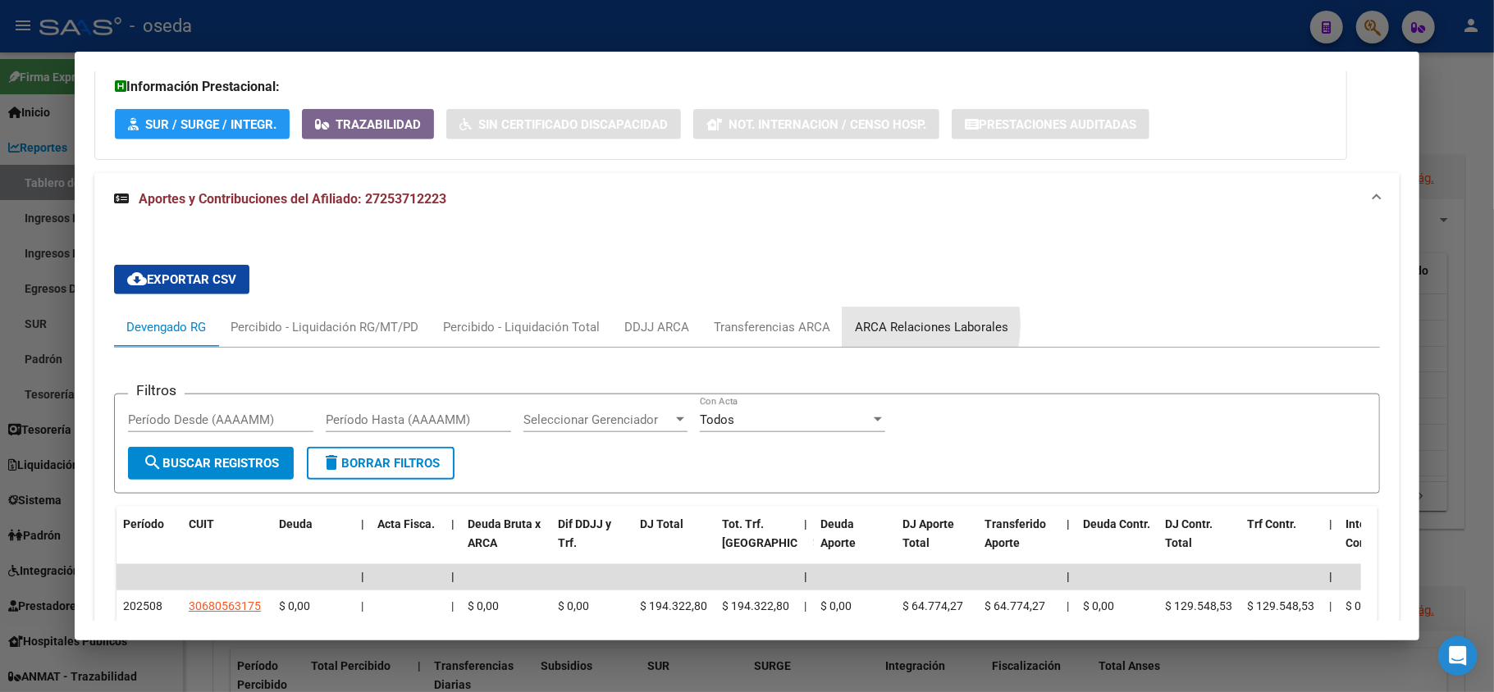
click at [869, 318] on div "ARCA Relaciones Laborales" at bounding box center [931, 327] width 153 height 18
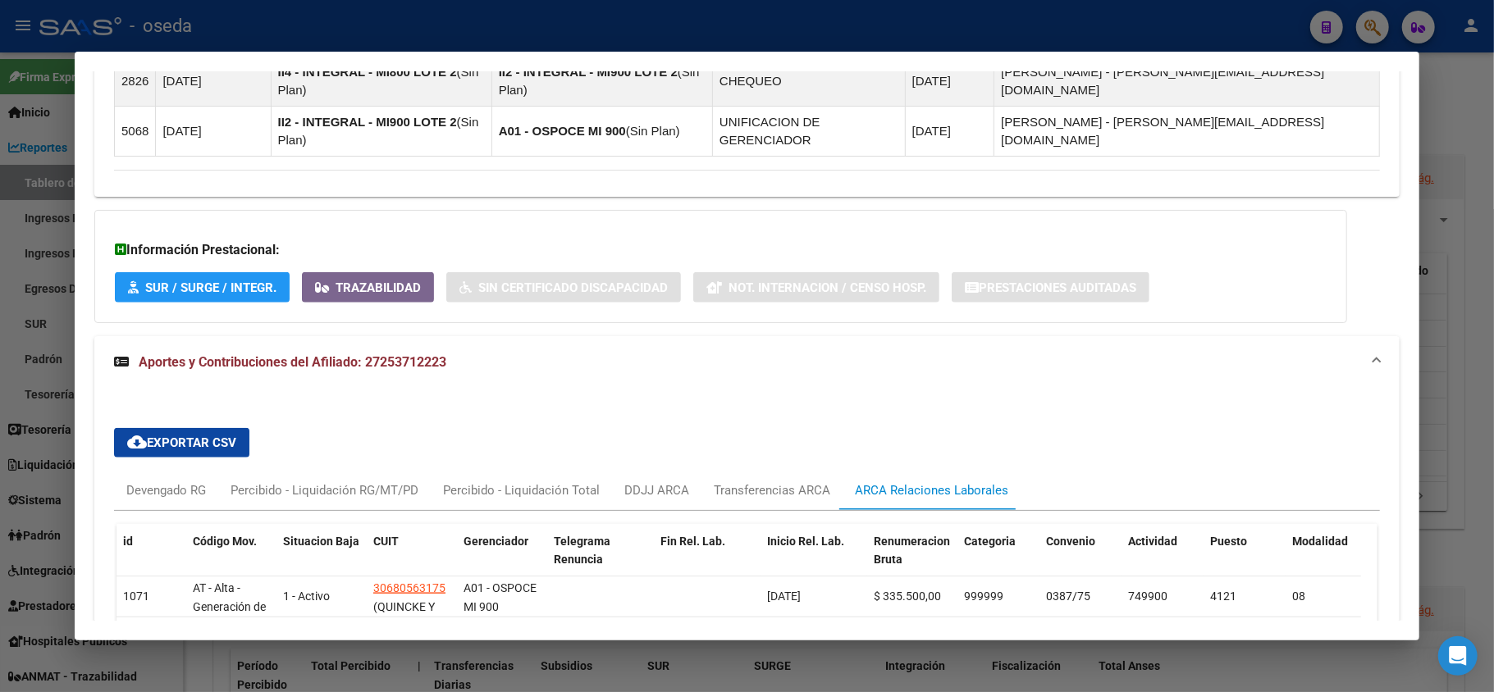
scroll to position [1179, 0]
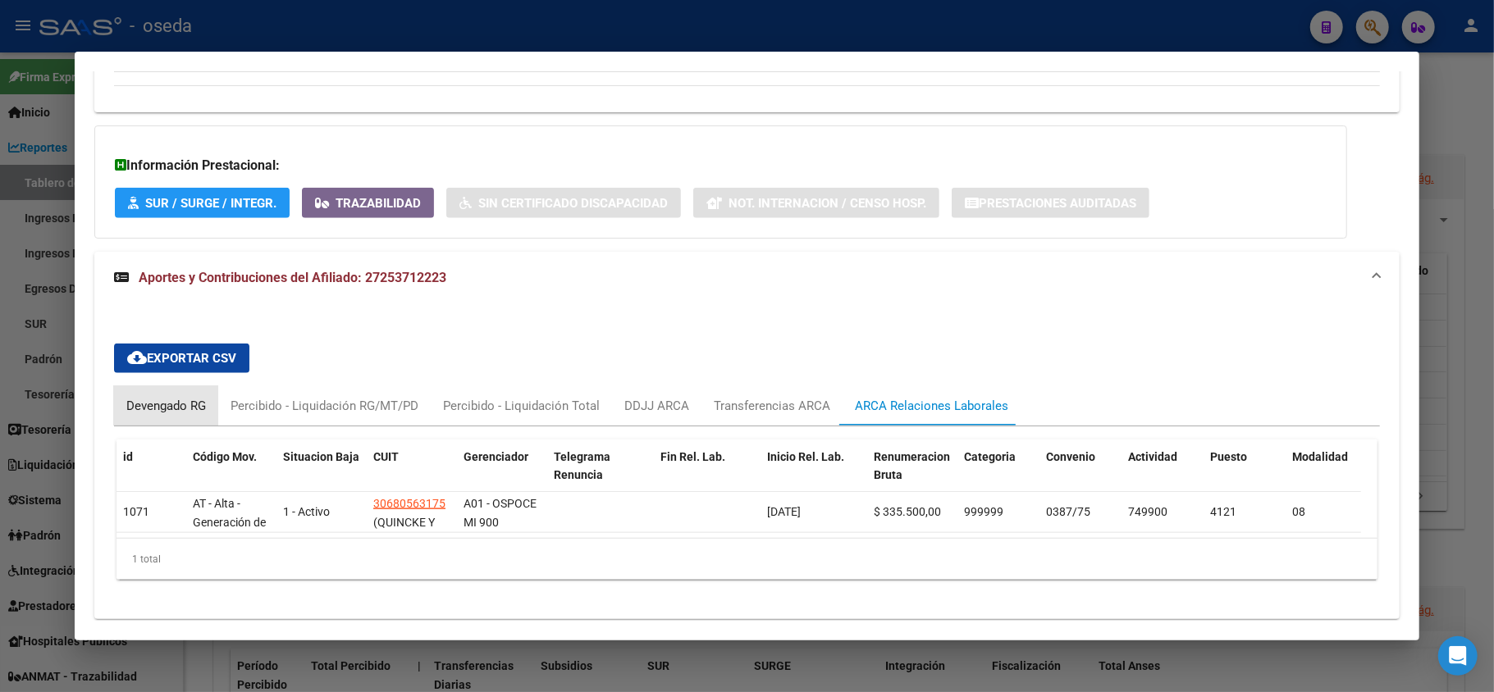
click at [144, 397] on div "Devengado RG" at bounding box center [166, 406] width 80 height 18
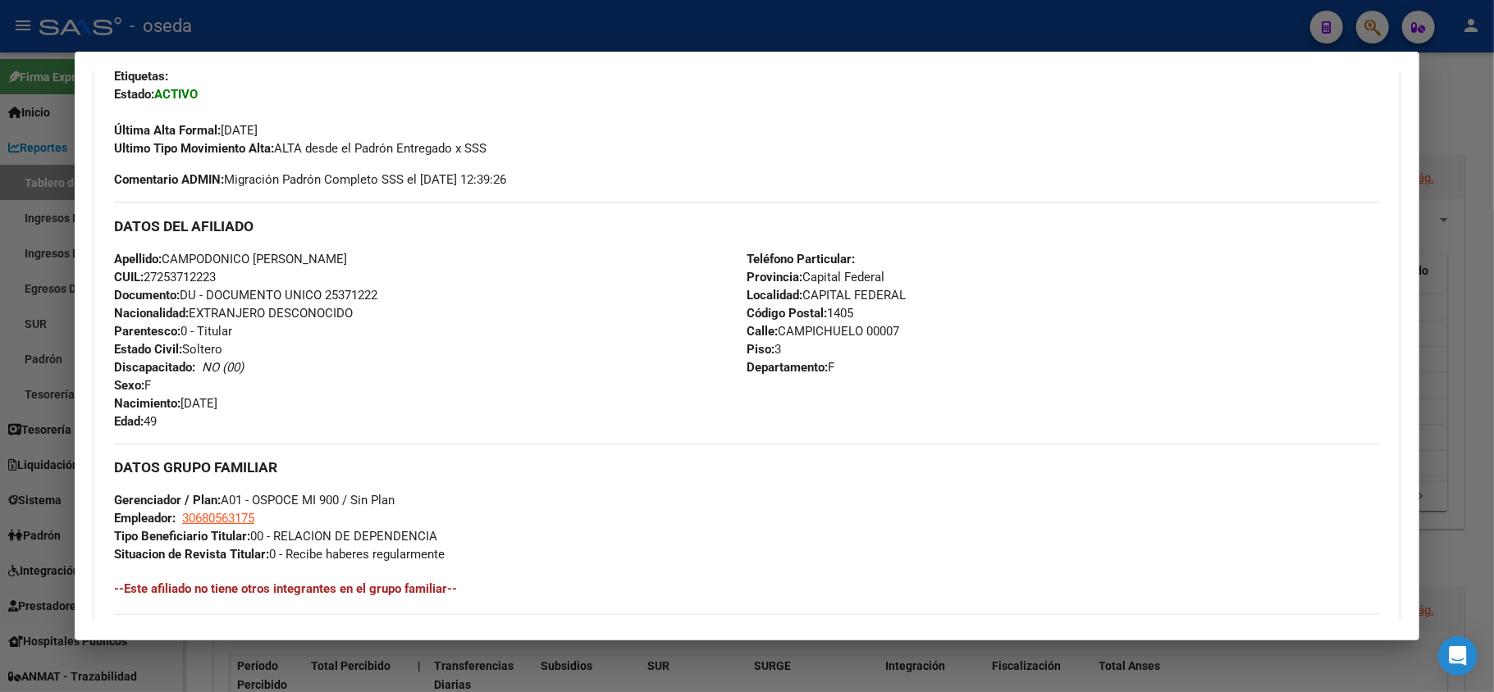
scroll to position [0, 0]
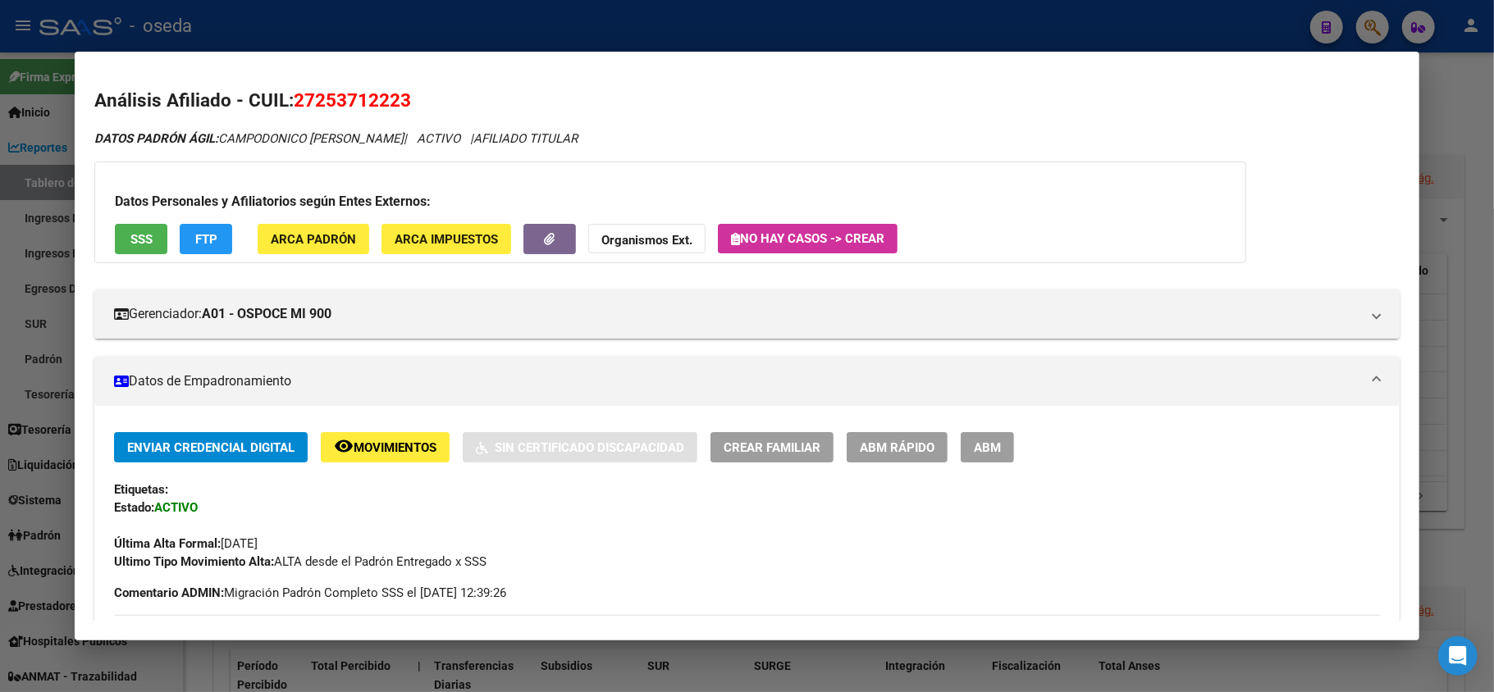
drag, startPoint x: 18, startPoint y: 270, endPoint x: 30, endPoint y: 248, distance: 25.3
click at [18, 270] on div at bounding box center [747, 346] width 1494 height 692
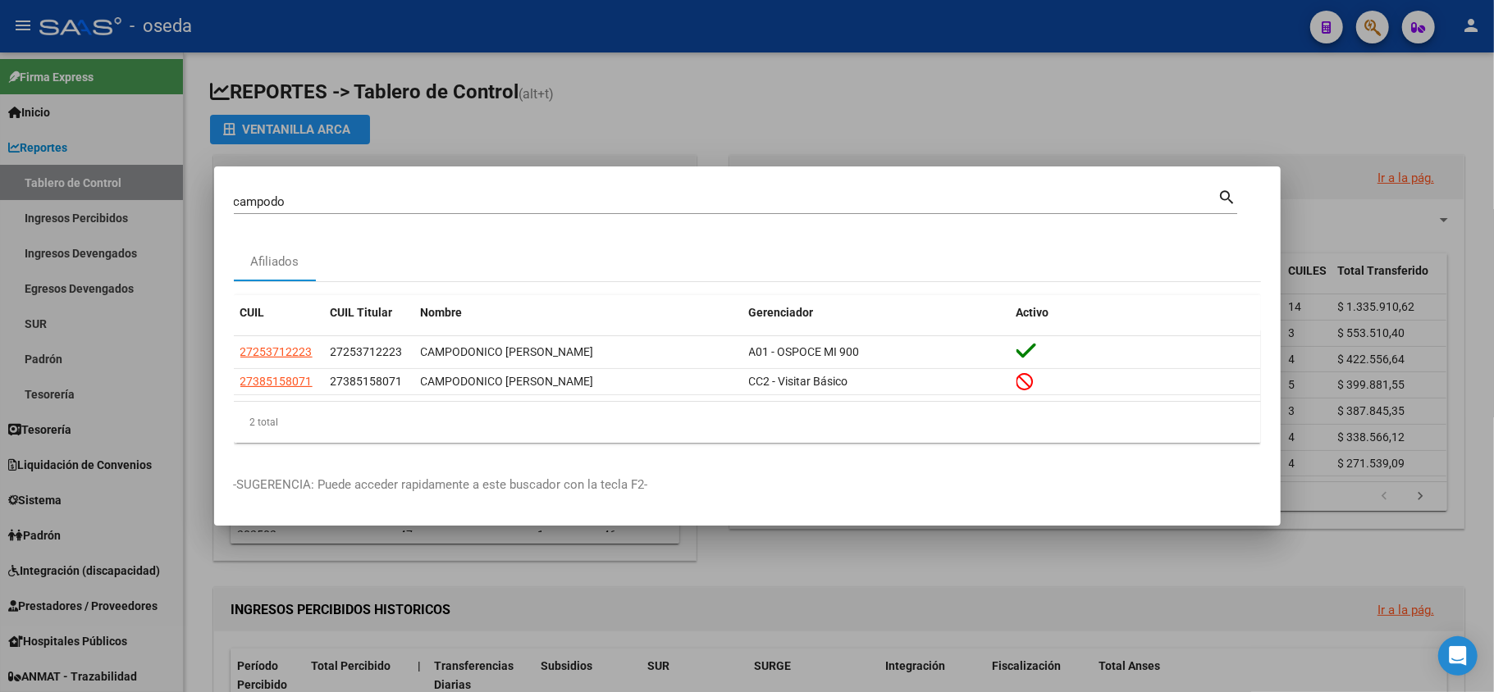
click at [430, 211] on div "campodo Buscar (apellido, dni, cuil, nro [PERSON_NAME], cuit, obra social)" at bounding box center [726, 201] width 984 height 25
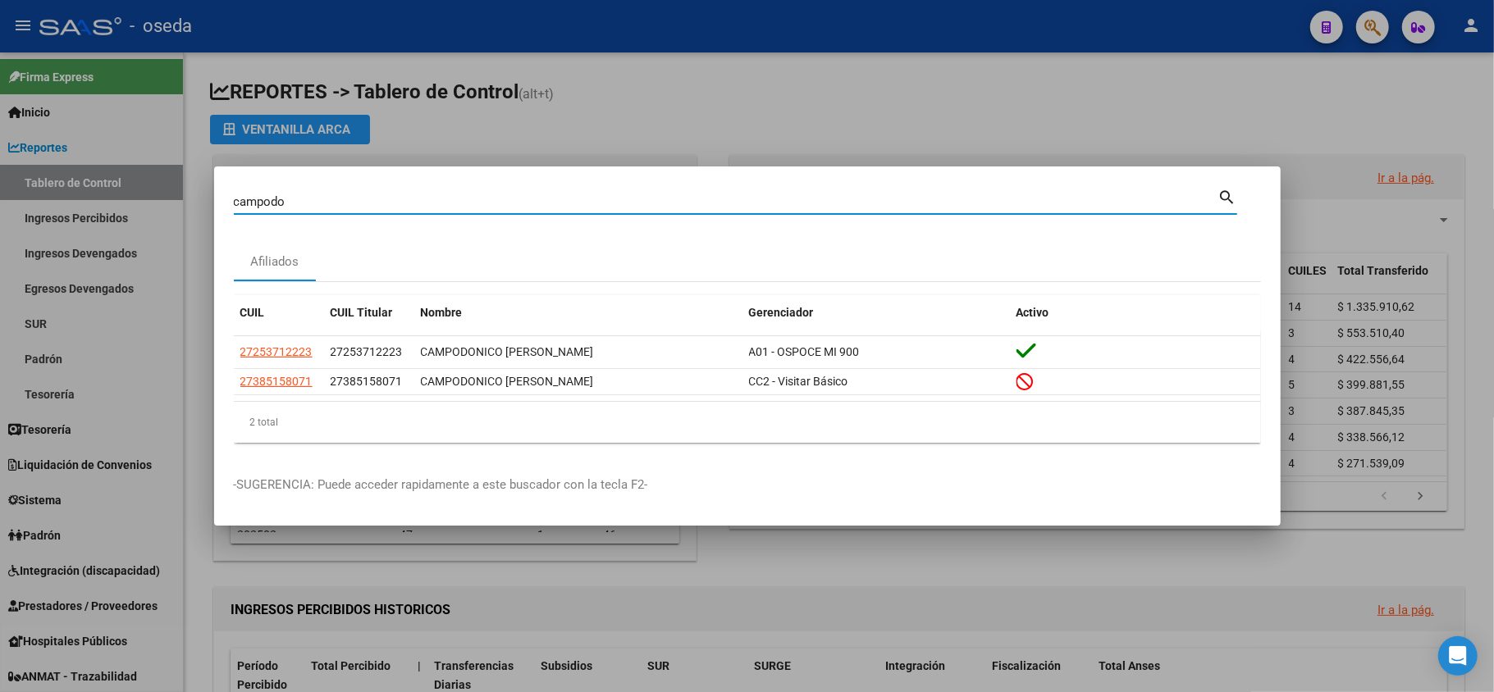
click at [418, 202] on input "campodo" at bounding box center [726, 201] width 984 height 15
type input "20717543"
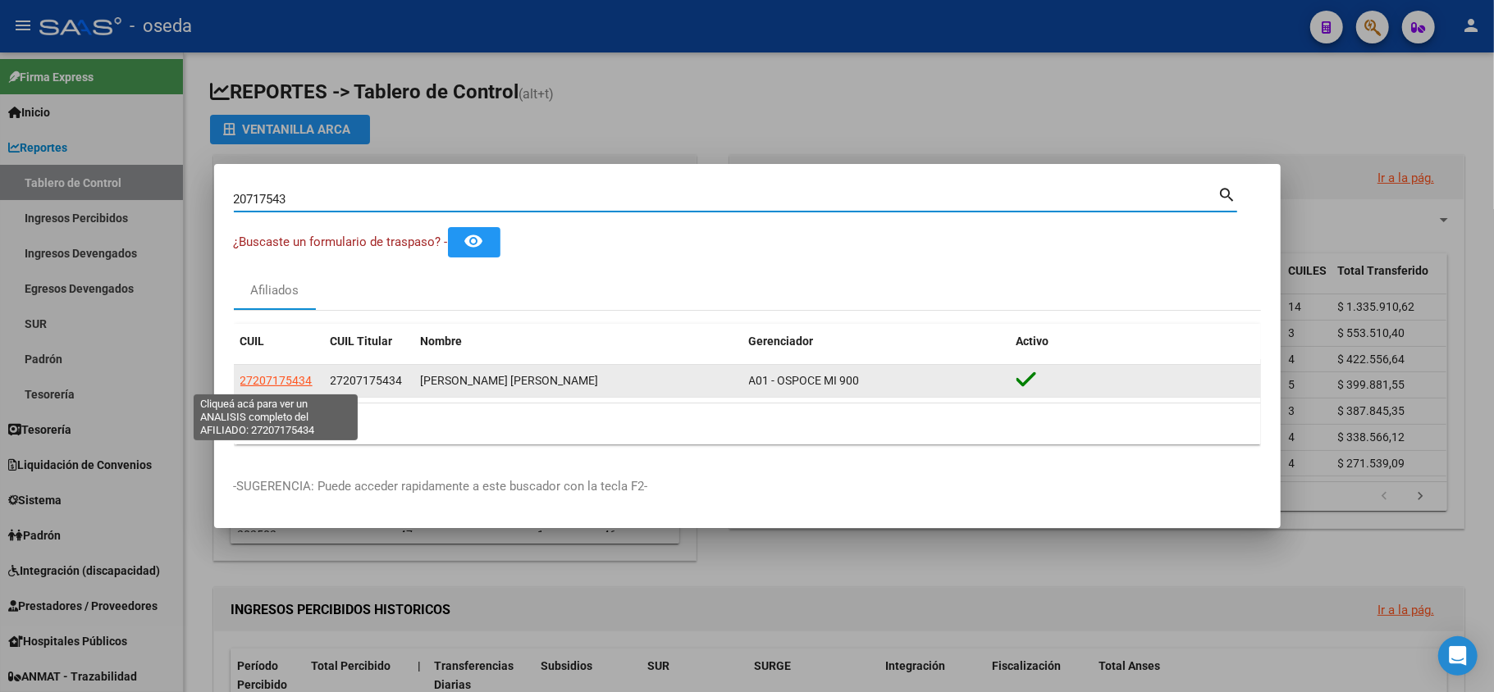
click at [274, 379] on span "27207175434" at bounding box center [276, 380] width 72 height 13
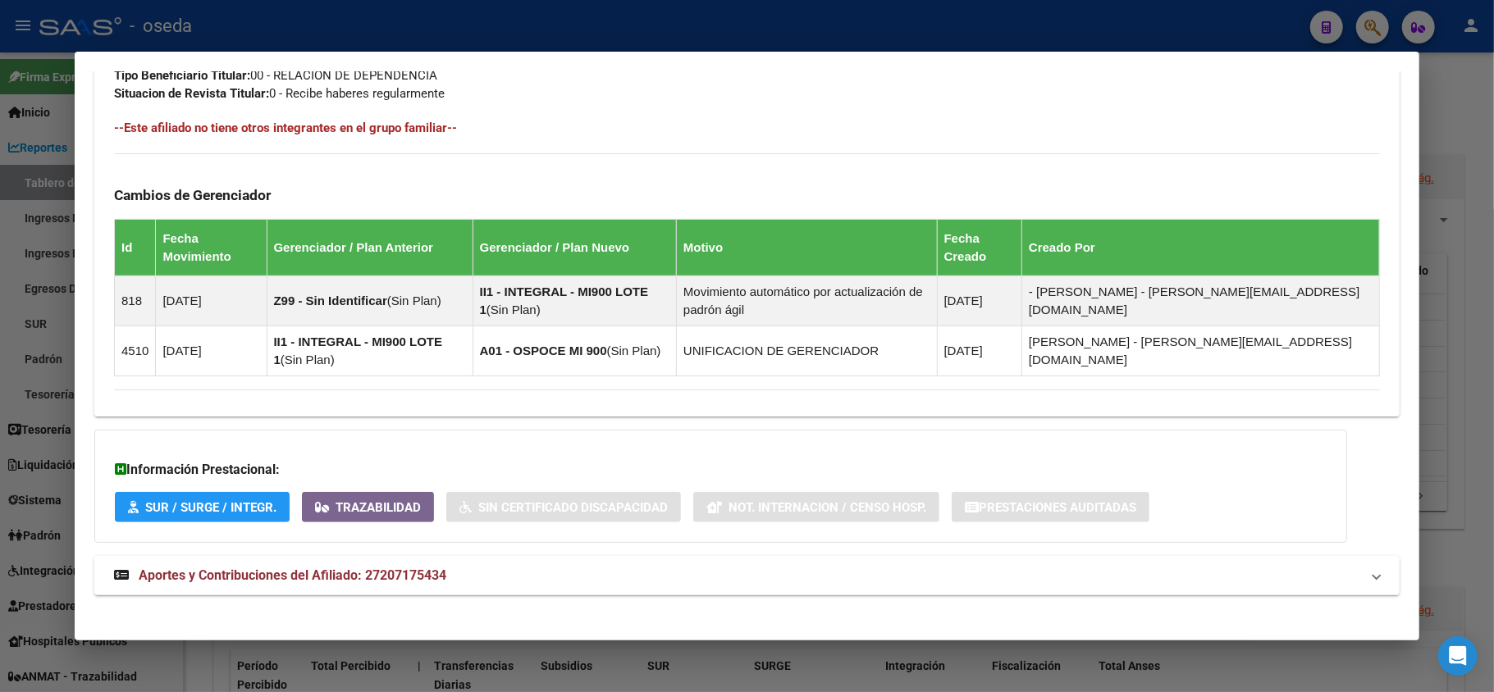
scroll to position [888, 0]
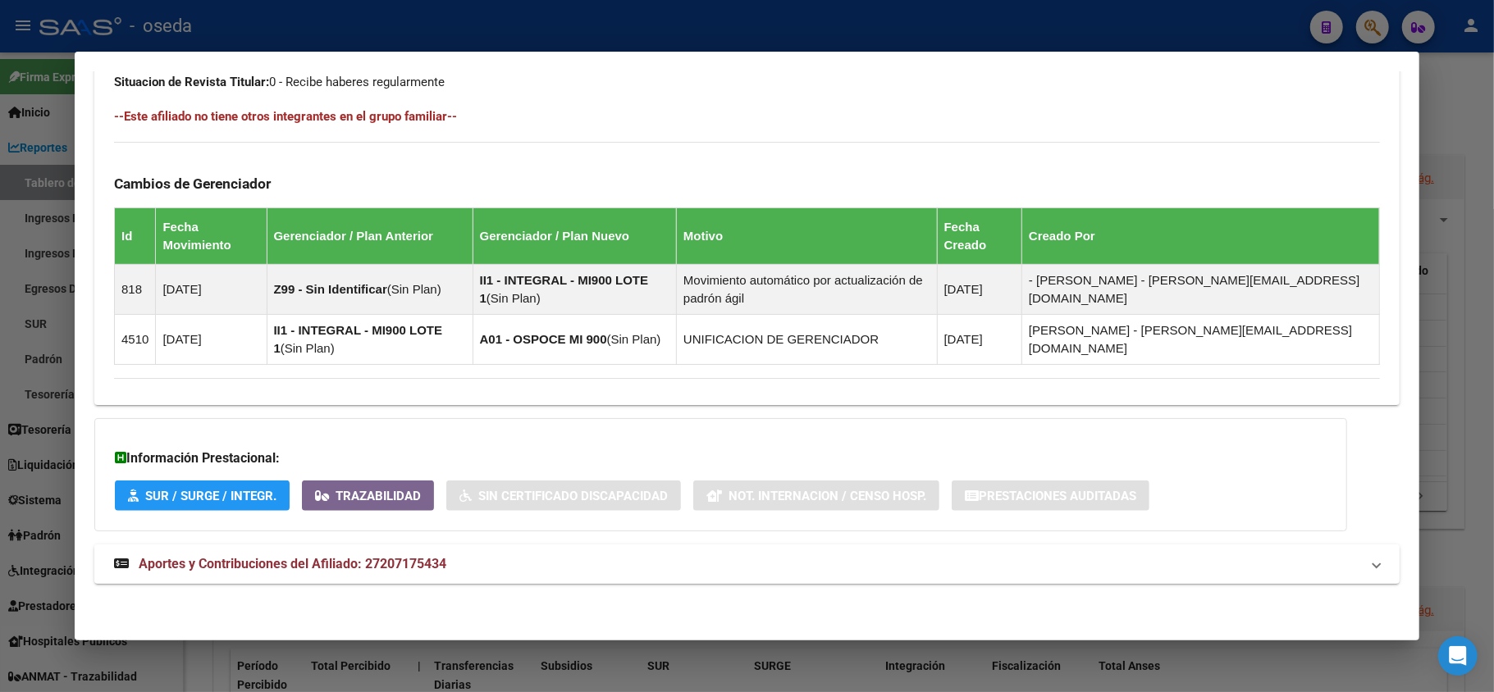
click at [395, 556] on span "Aportes y Contribuciones del Afiliado: 27207175434" at bounding box center [293, 564] width 308 height 16
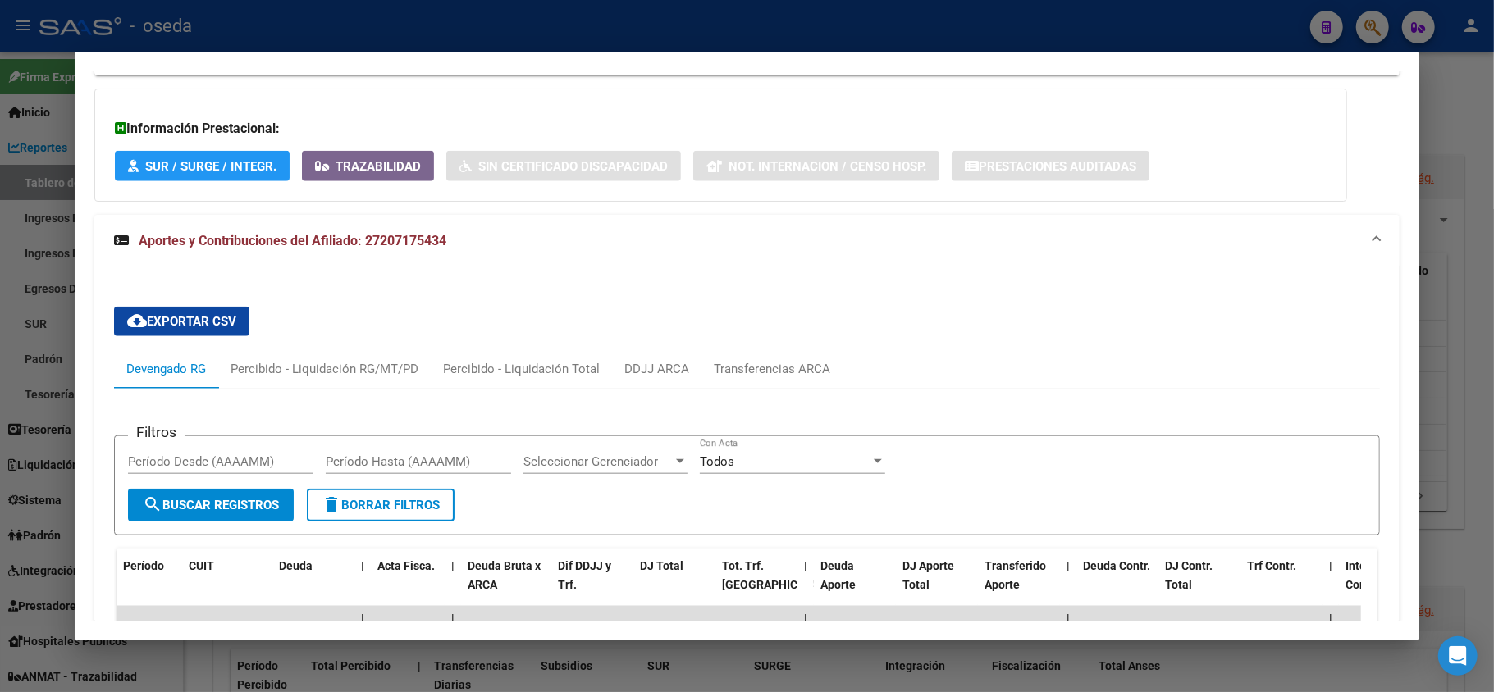
scroll to position [1435, 0]
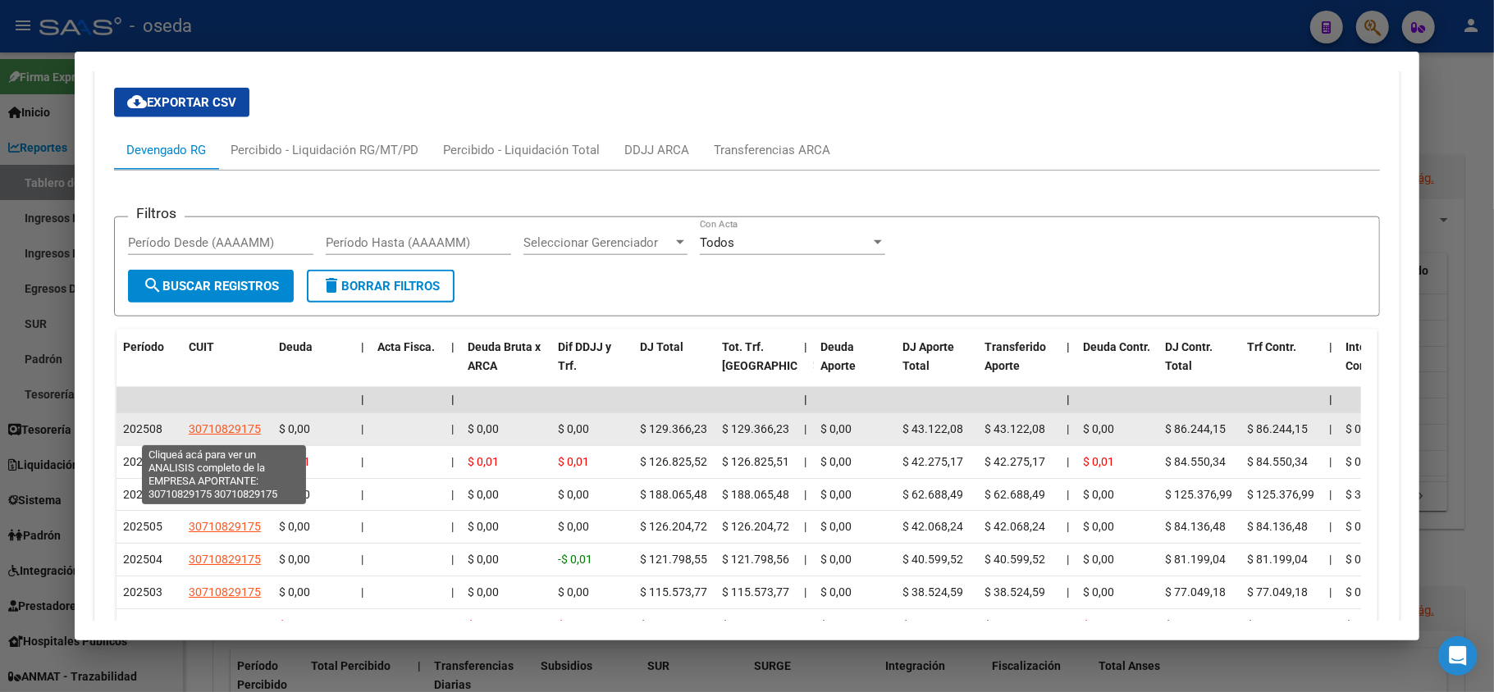
click at [208, 433] on span "30710829175" at bounding box center [225, 428] width 72 height 13
type textarea "30710829175"
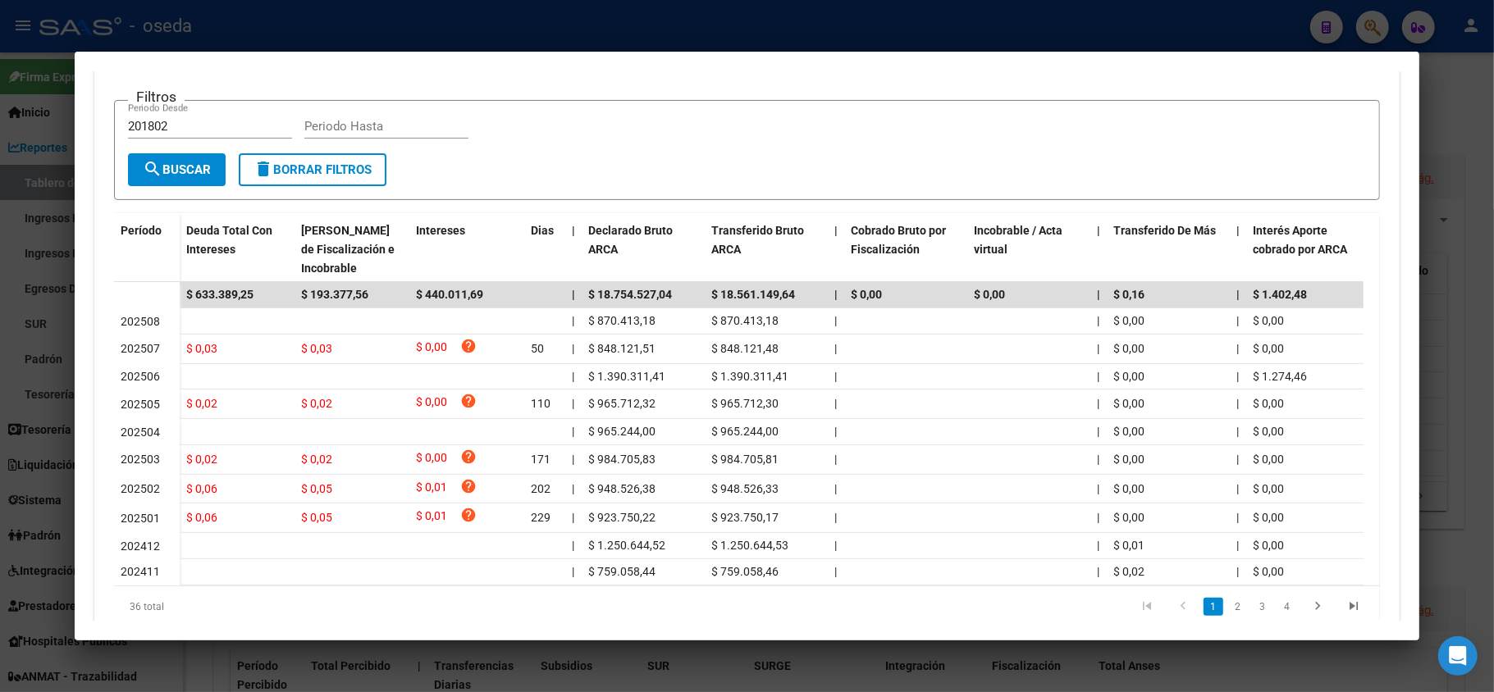
scroll to position [0, 0]
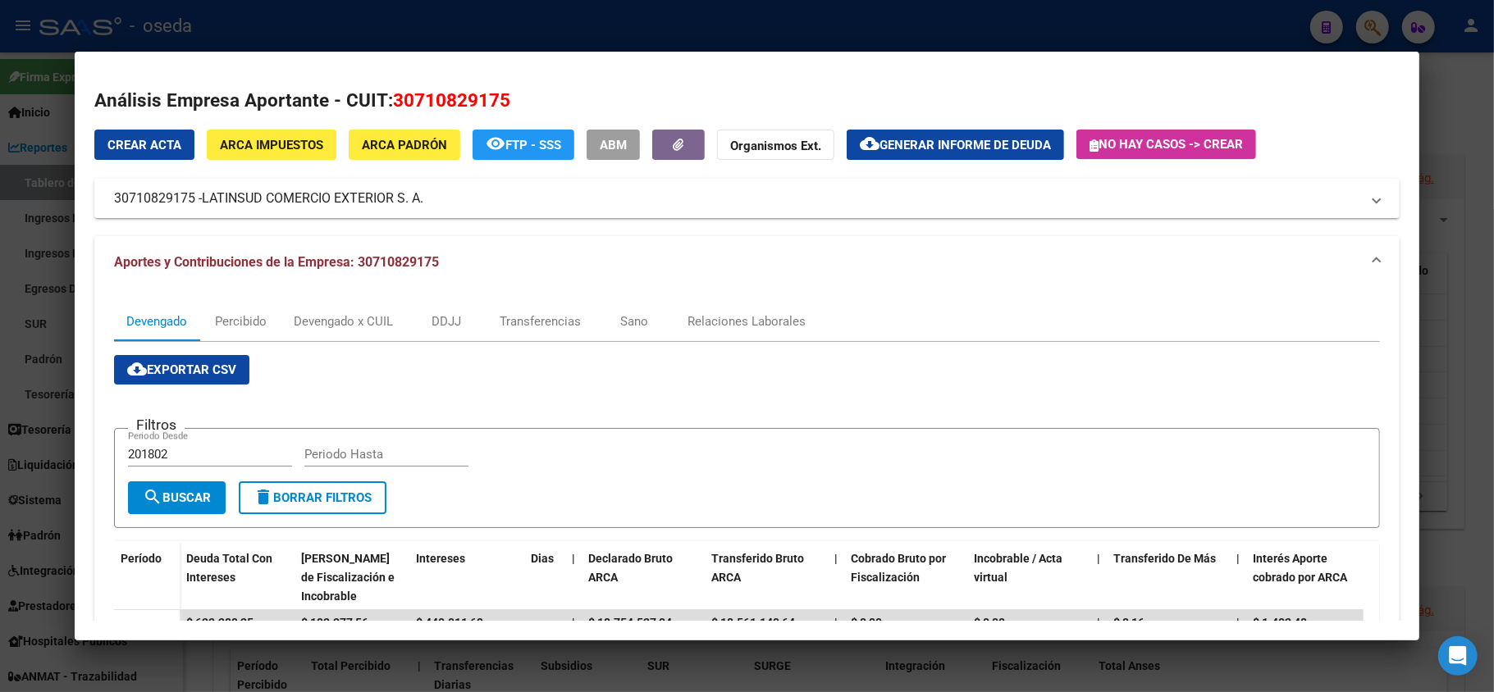
click at [53, 281] on div at bounding box center [747, 346] width 1494 height 692
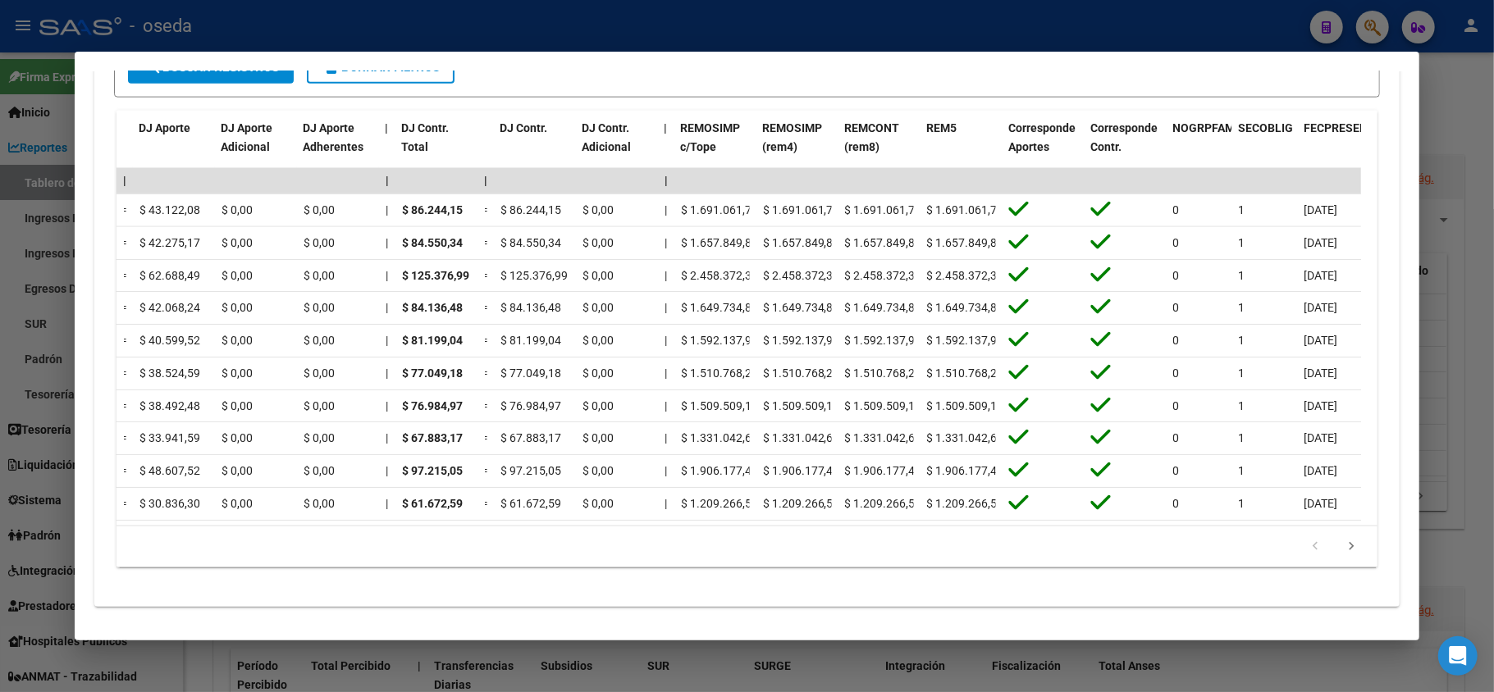
scroll to position [0, 1754]
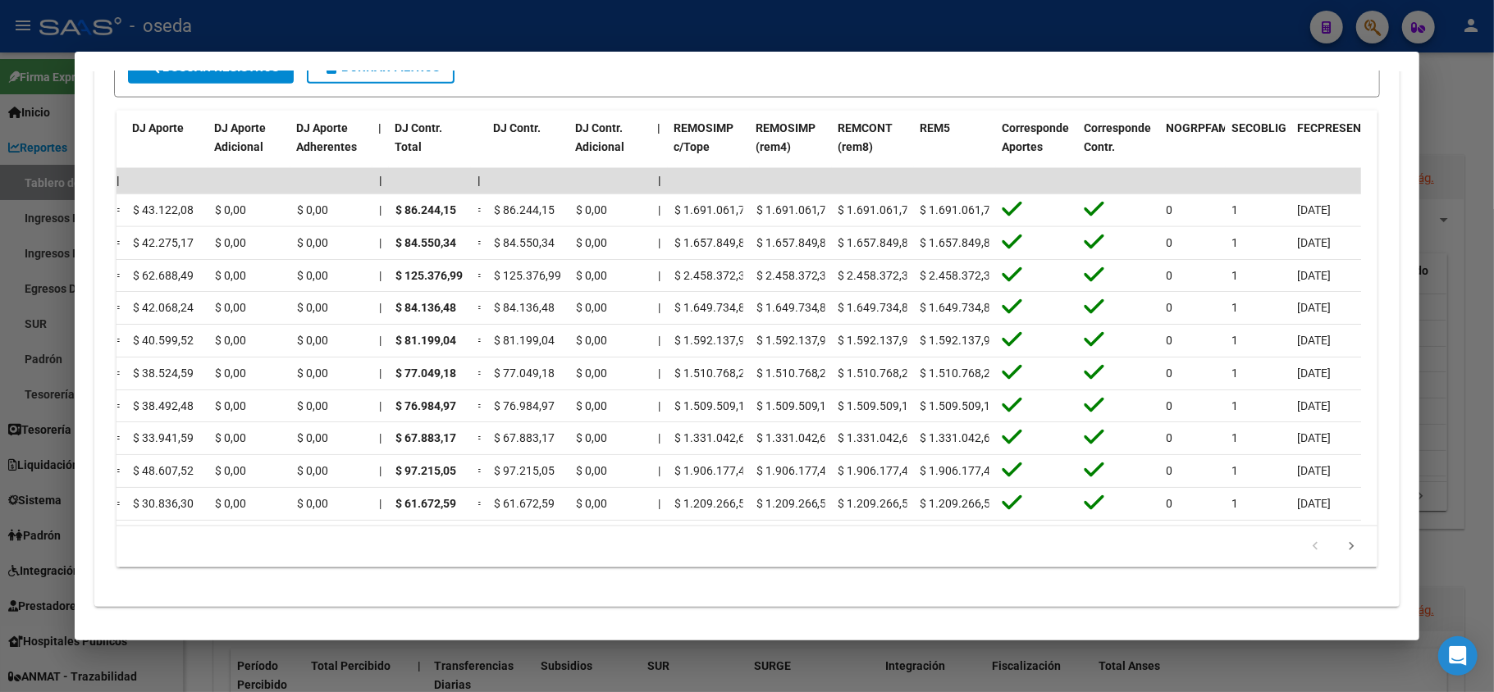
click at [445, 30] on div at bounding box center [747, 346] width 1494 height 692
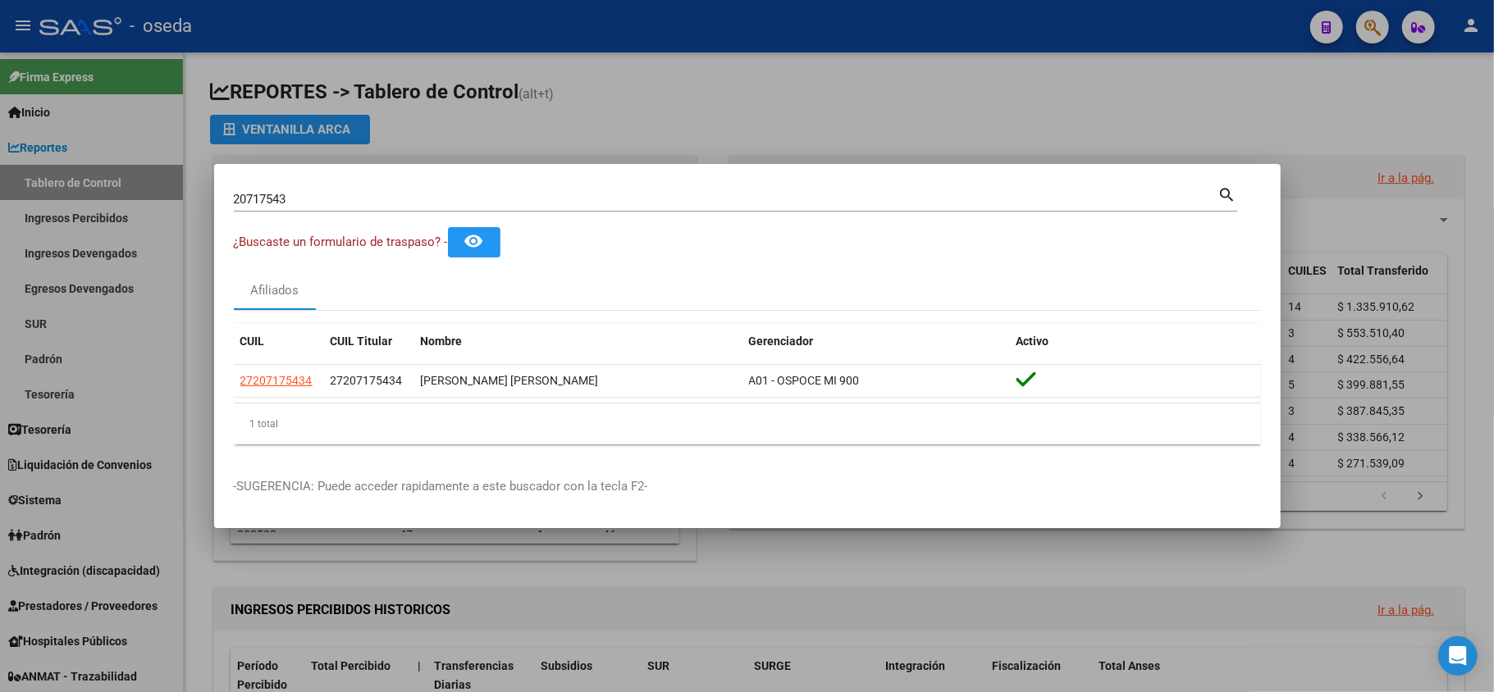
click at [549, 53] on div at bounding box center [747, 346] width 1494 height 692
